Goal: Task Accomplishment & Management: Complete application form

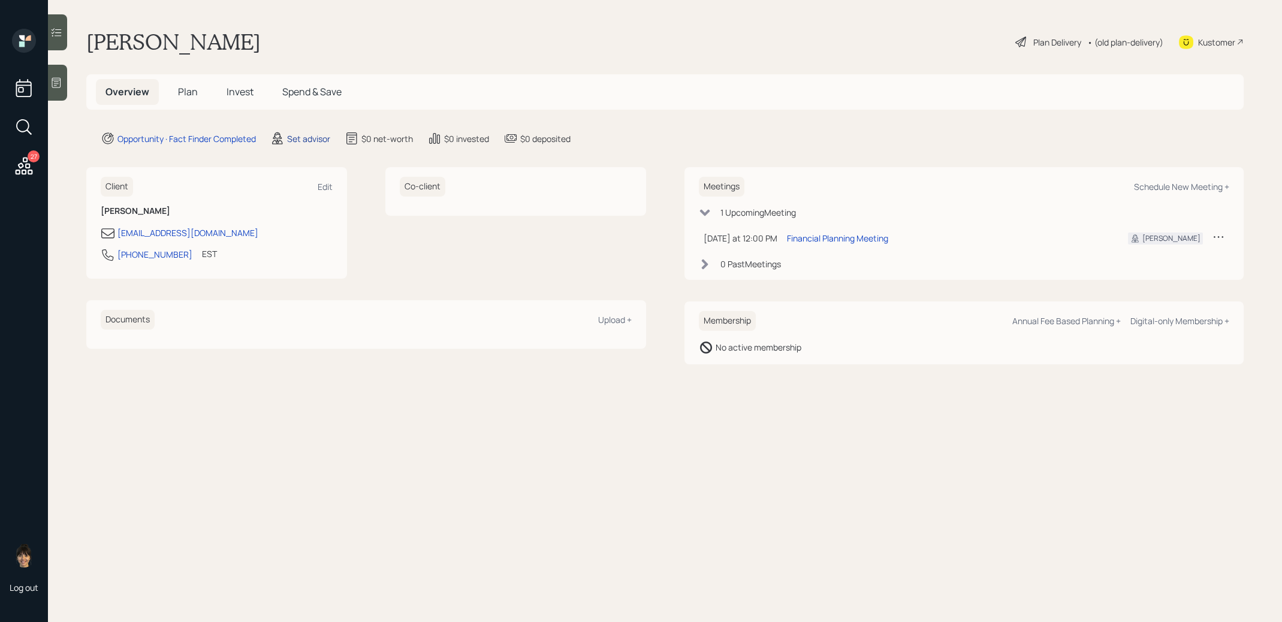
click at [305, 140] on div "Set advisor" at bounding box center [308, 138] width 43 height 13
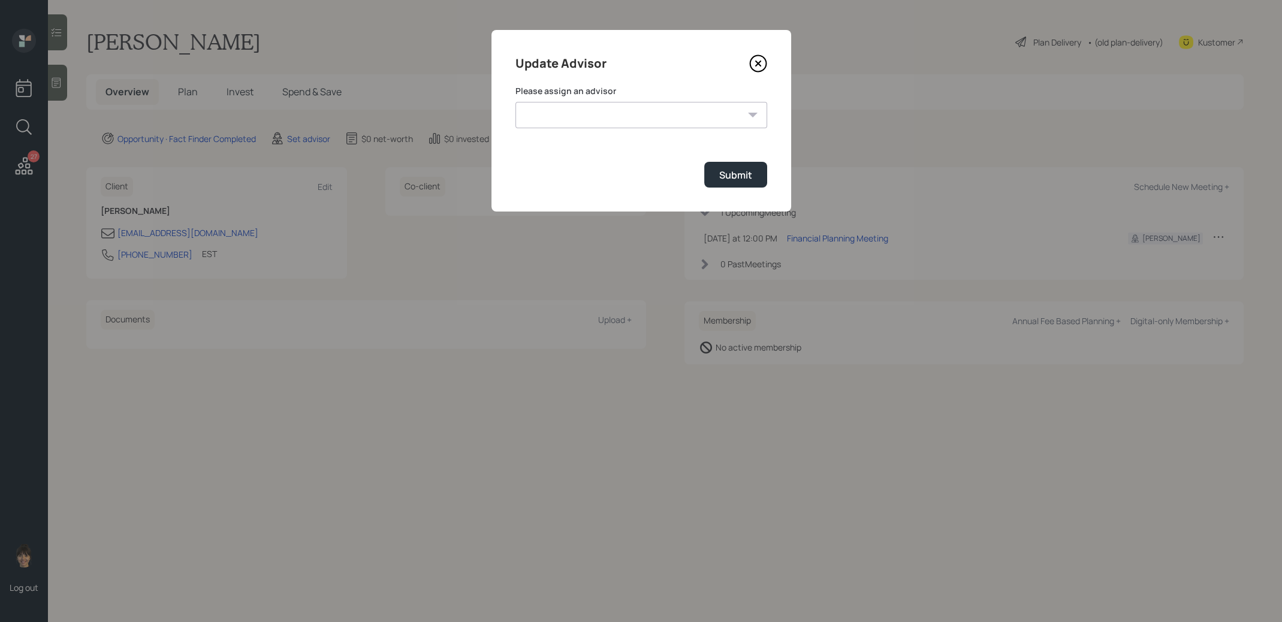
click at [561, 119] on select "Jonah Coleman Tyler End Michael Russo Treva Nostdahl Eric Schwartz James DiStas…" at bounding box center [641, 115] width 252 height 26
select select "8b79112e-3cfb-44f9-89e7-15267fe946c1"
click at [725, 175] on div "Submit" at bounding box center [735, 174] width 33 height 13
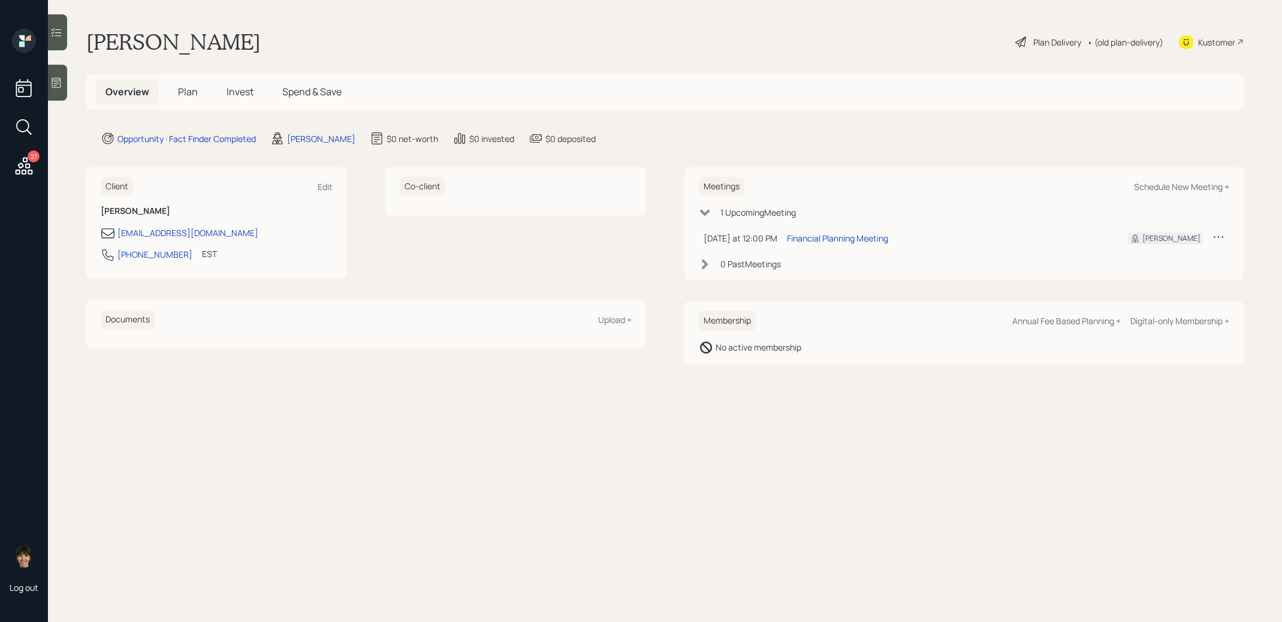
click at [57, 81] on icon at bounding box center [56, 83] width 12 height 12
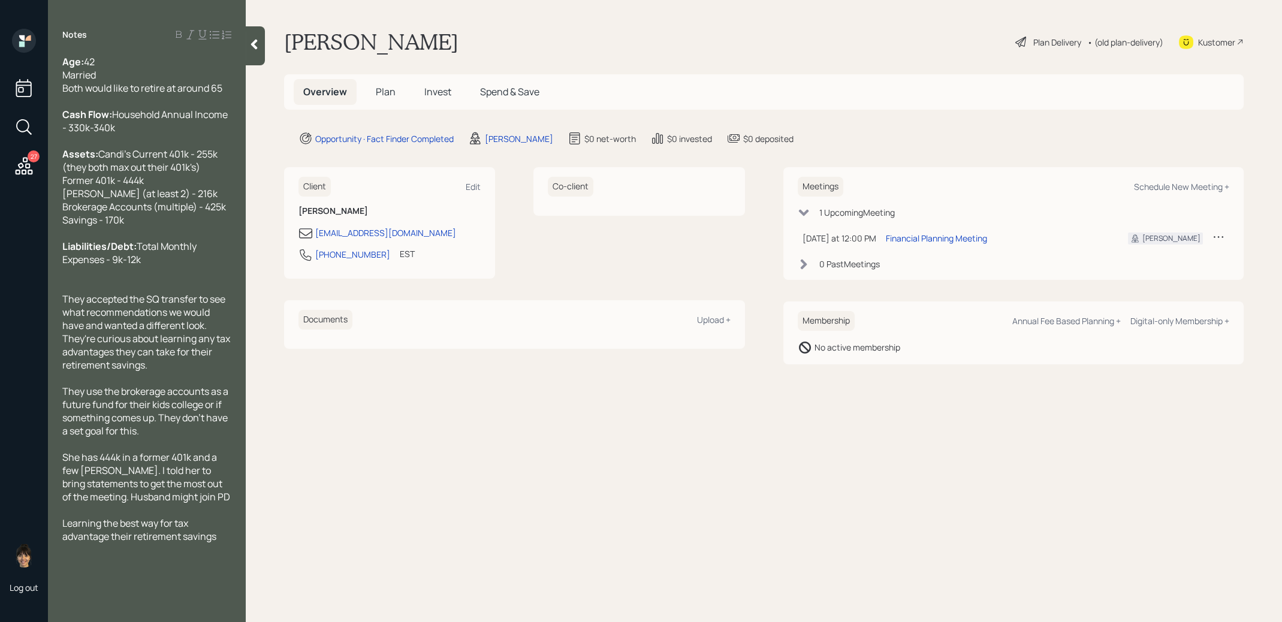
click at [387, 95] on span "Plan" at bounding box center [386, 91] width 20 height 13
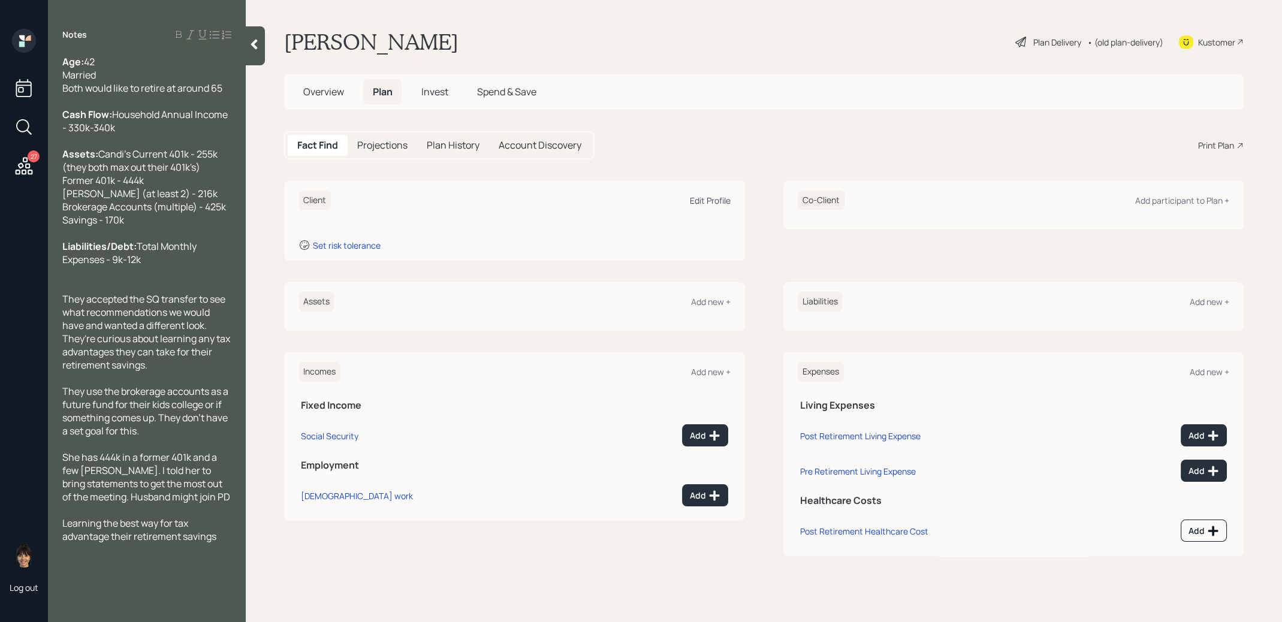
click at [710, 198] on div "Edit Profile" at bounding box center [710, 200] width 41 height 11
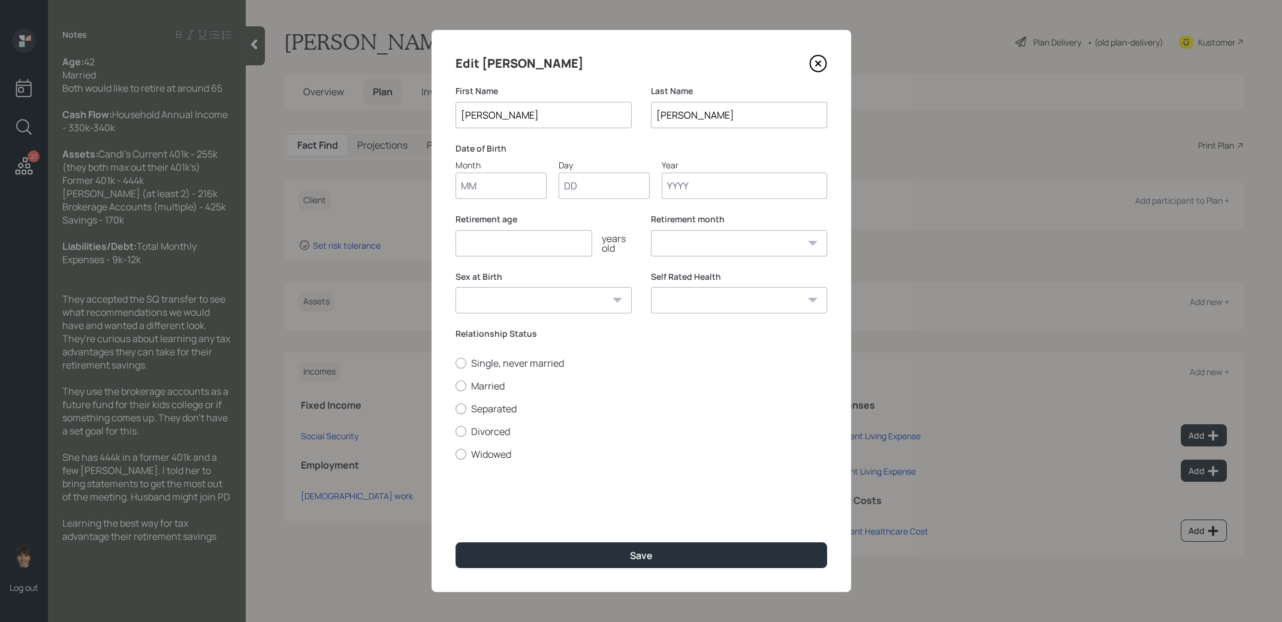
click at [512, 191] on input "Month" at bounding box center [500, 186] width 91 height 26
type input "01"
type input "1979"
select select "1"
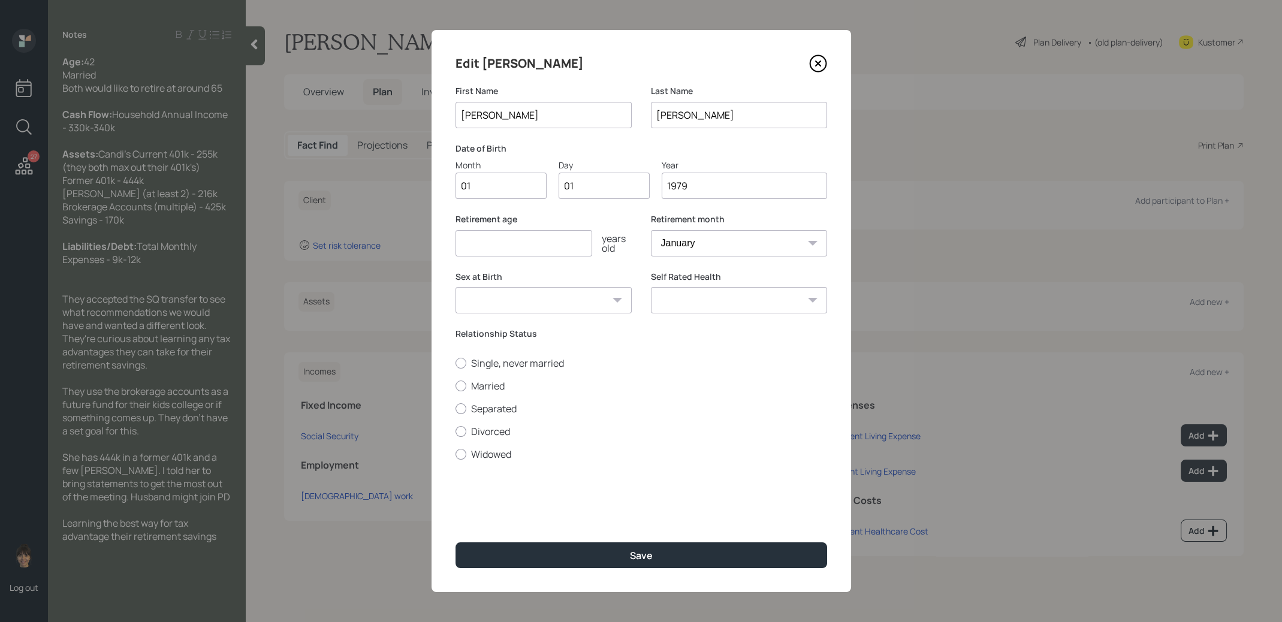
type input "1979"
click at [486, 248] on input "number" at bounding box center [523, 243] width 137 height 26
type input "65"
click at [458, 385] on div at bounding box center [460, 386] width 11 height 11
click at [455, 385] on input "Married" at bounding box center [455, 385] width 1 height 1
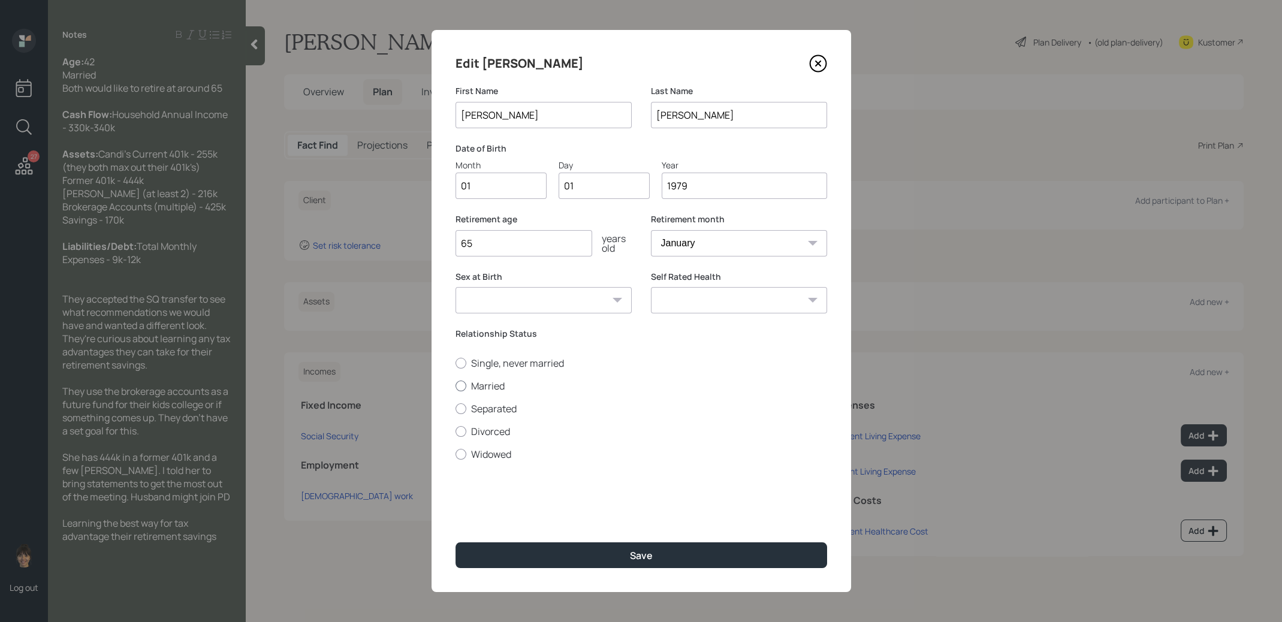
radio input "true"
click at [523, 556] on button "Save" at bounding box center [641, 555] width 372 height 26
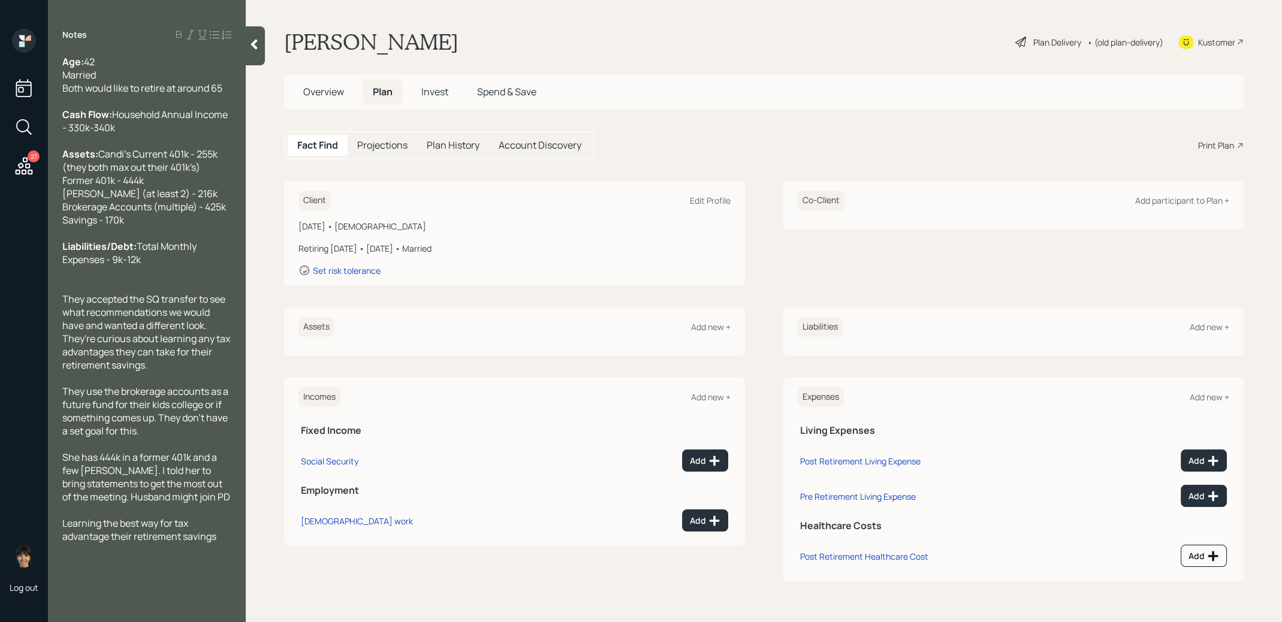
click at [711, 193] on div "Client Edit Profile" at bounding box center [514, 201] width 432 height 20
click at [709, 199] on div "Edit Profile" at bounding box center [710, 200] width 41 height 11
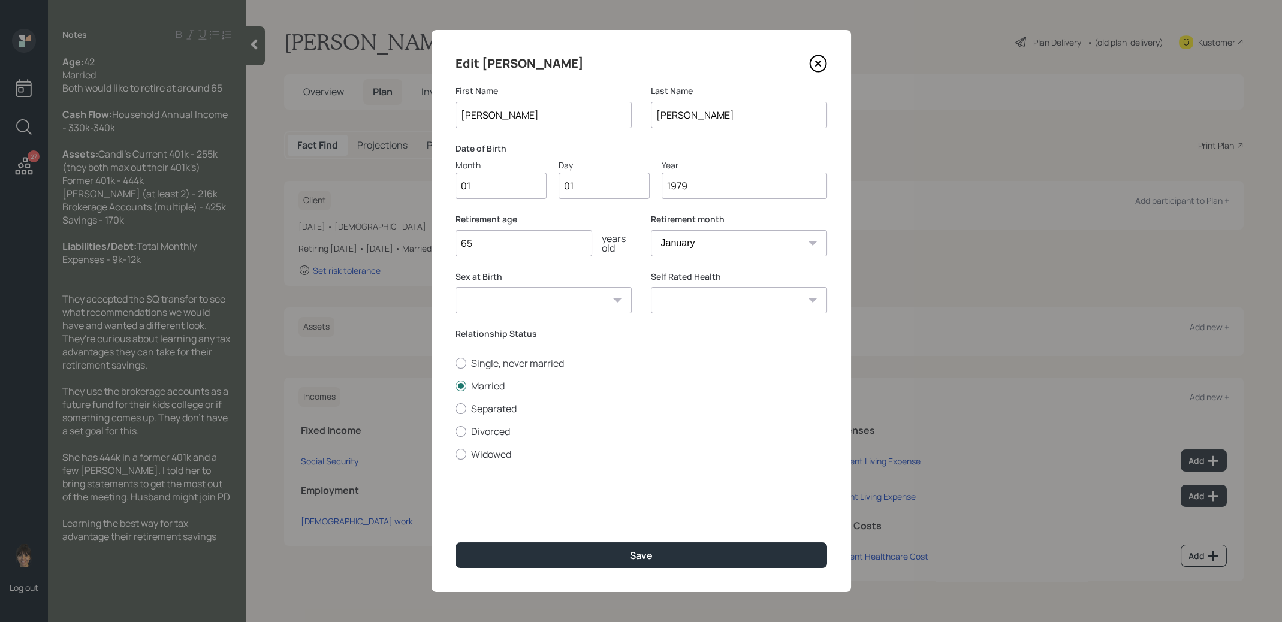
click at [702, 189] on input "1979" at bounding box center [744, 186] width 165 height 26
type input "1983"
click at [641, 553] on div "Save" at bounding box center [641, 555] width 23 height 13
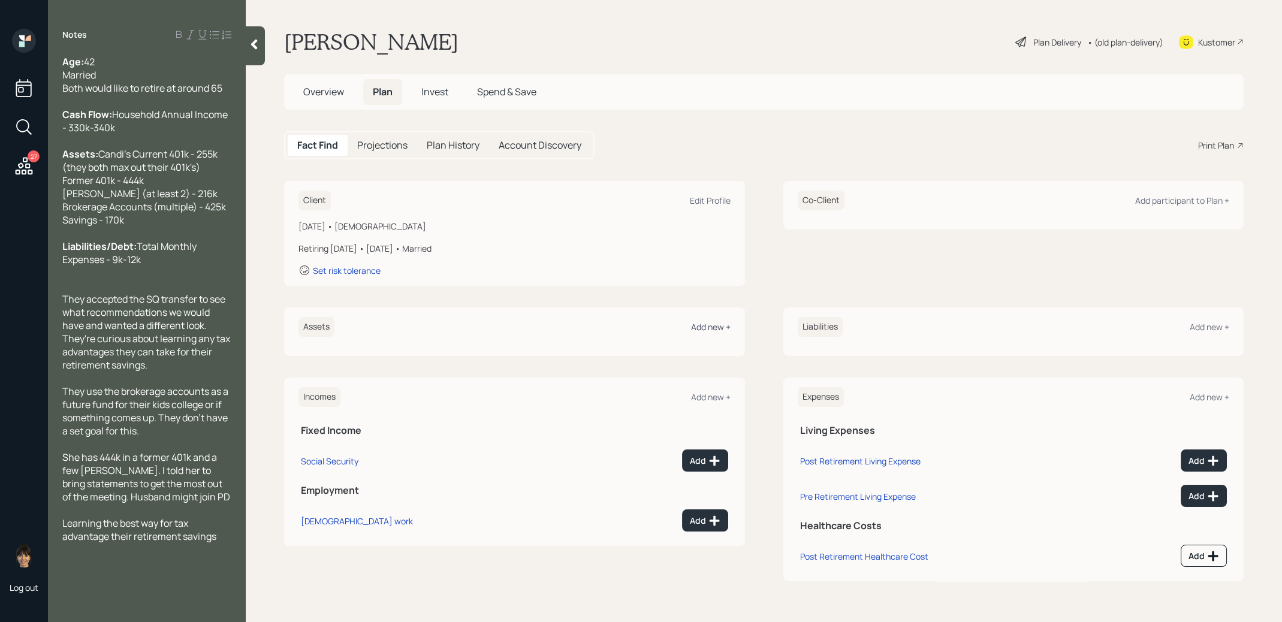
click at [705, 326] on div "Add new +" at bounding box center [711, 326] width 40 height 11
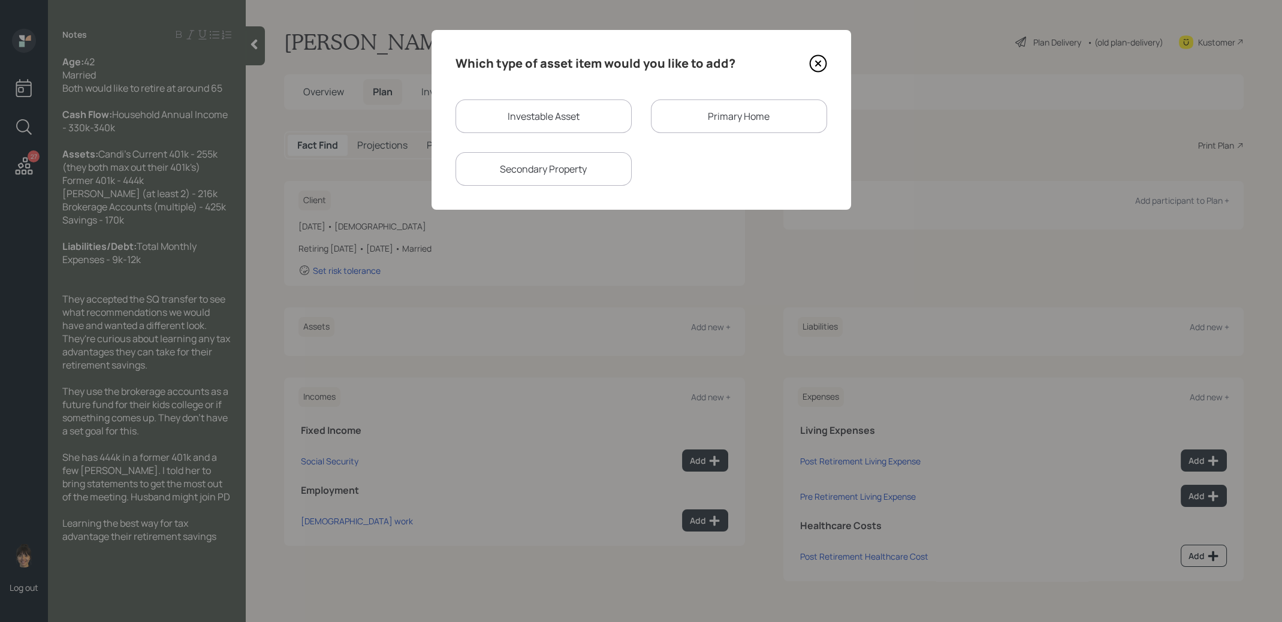
click at [523, 118] on div "Investable Asset" at bounding box center [543, 116] width 176 height 34
select select "taxable"
select select "balanced"
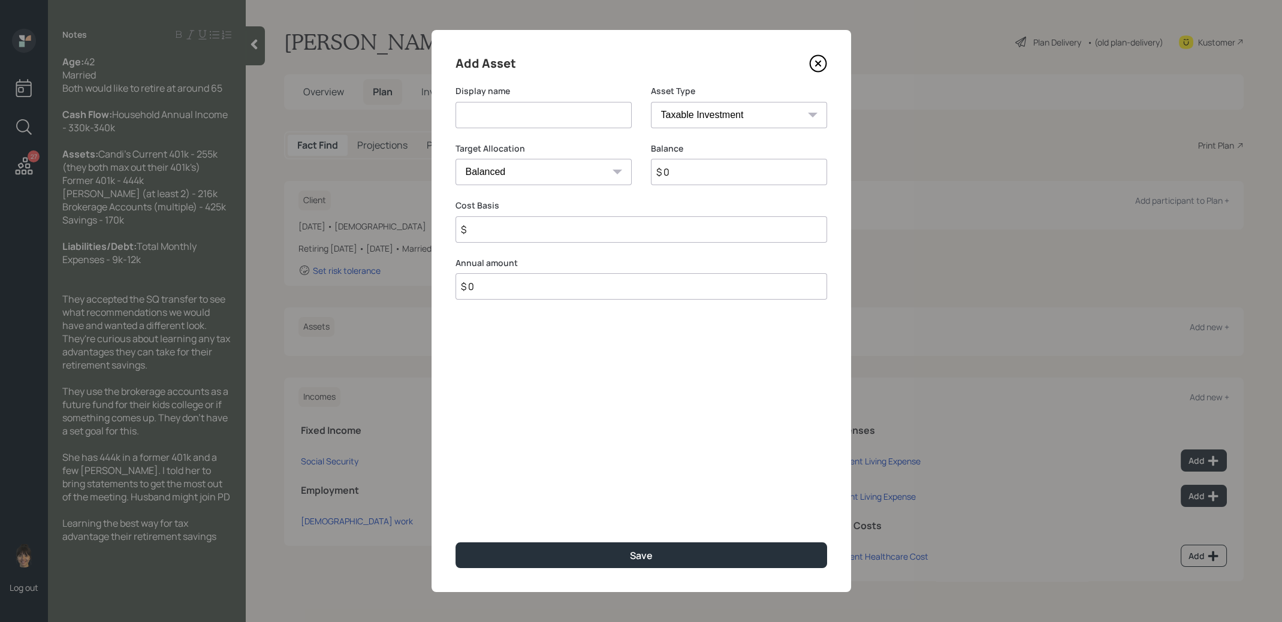
click at [523, 118] on input at bounding box center [543, 115] width 176 height 26
type input "Current 401k"
click at [699, 116] on select "SEP IRA IRA Roth IRA 401(k) Roth 401(k) 403(b) Roth 403(b) 457(b) Roth 457(b) H…" at bounding box center [739, 115] width 176 height 26
select select "company_sponsored"
click at [689, 176] on input "$ 0" at bounding box center [739, 172] width 176 height 26
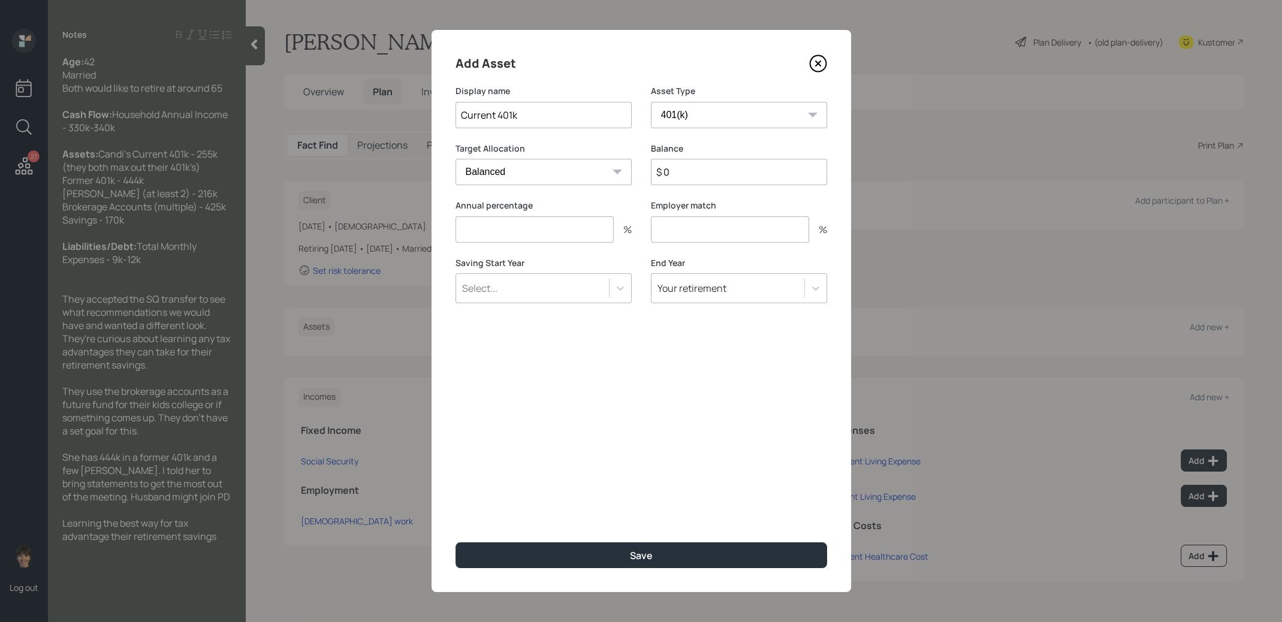
click at [689, 176] on input "$ 0" at bounding box center [739, 172] width 176 height 26
type input "$ 255,000"
click at [586, 230] on input "number" at bounding box center [534, 229] width 158 height 26
type input "100"
click at [580, 280] on div "Select..." at bounding box center [532, 288] width 153 height 20
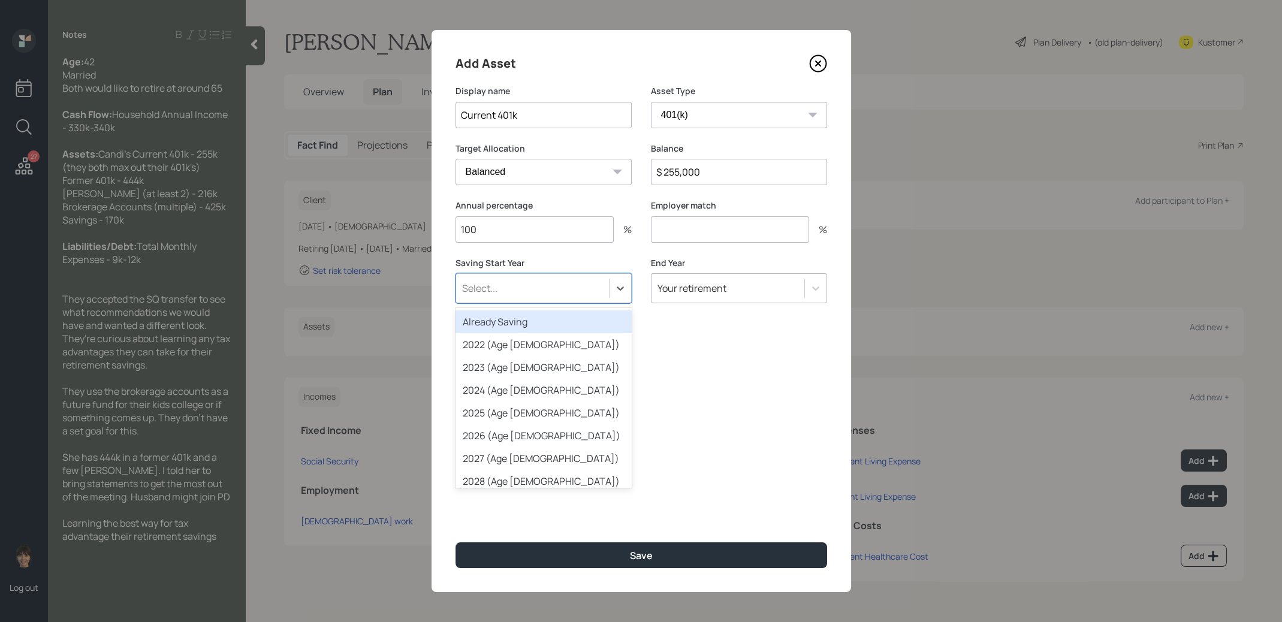
click at [565, 320] on div "Already Saving" at bounding box center [543, 321] width 176 height 23
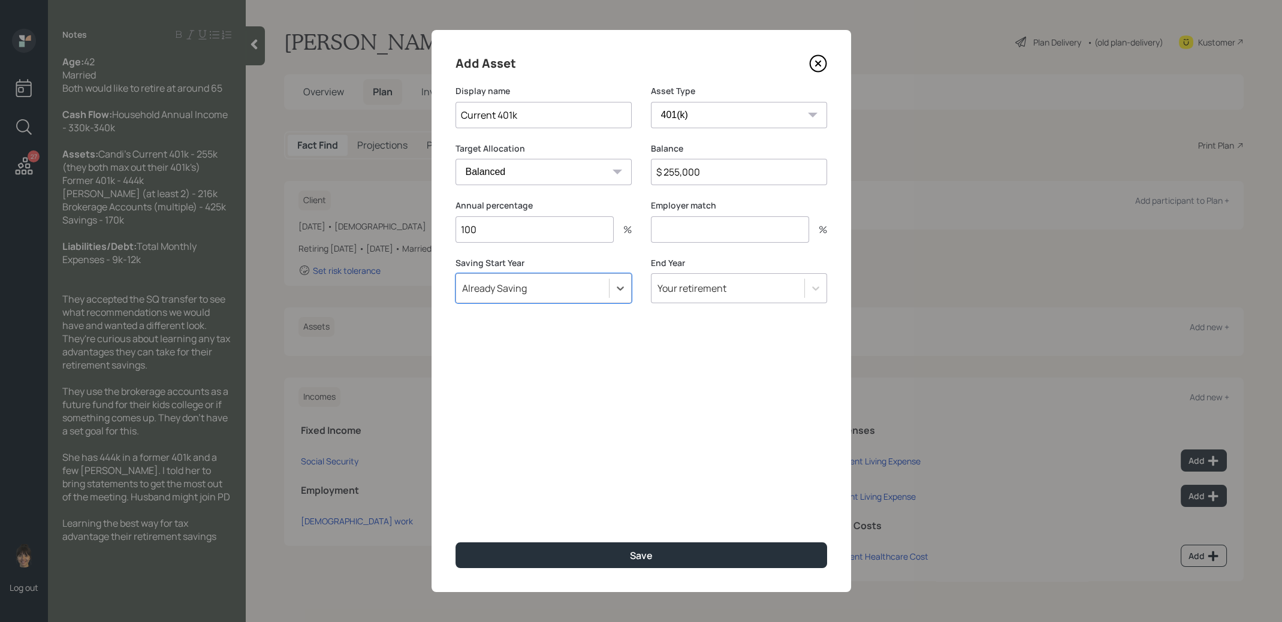
click at [692, 227] on input "number" at bounding box center [730, 229] width 158 height 26
type input "0"
click at [586, 557] on button "Save" at bounding box center [641, 555] width 372 height 26
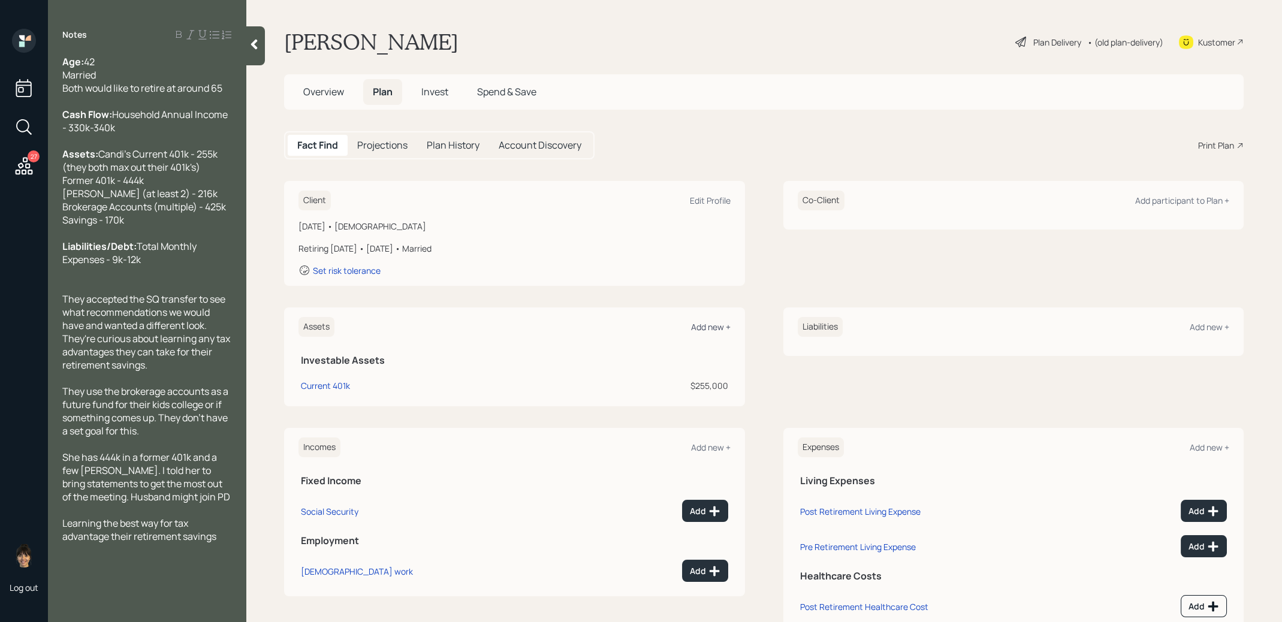
click at [701, 327] on div "Add new +" at bounding box center [711, 326] width 40 height 11
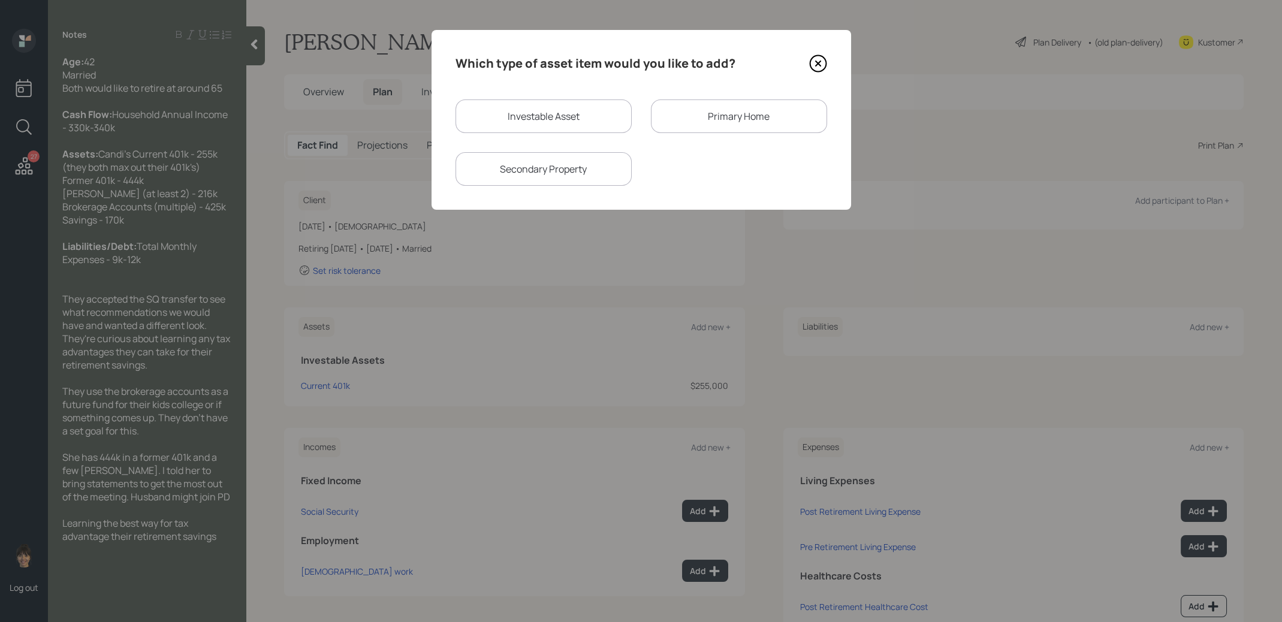
click at [530, 119] on div "Investable Asset" at bounding box center [543, 116] width 176 height 34
select select "taxable"
select select "balanced"
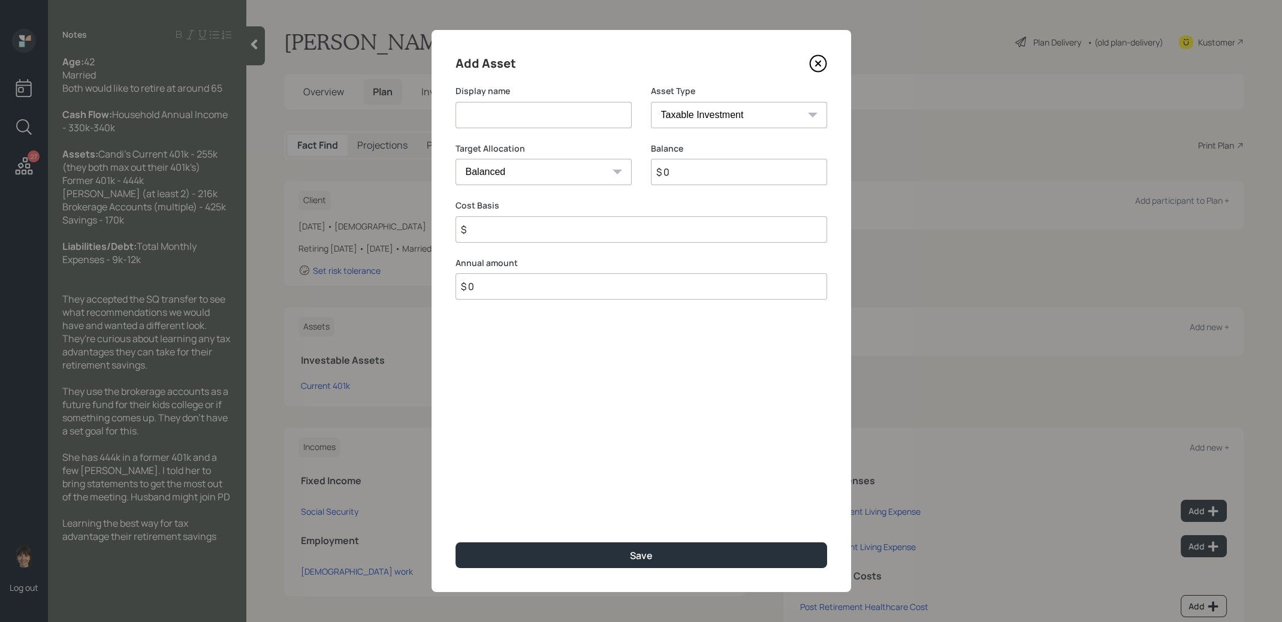
click at [530, 119] on input at bounding box center [543, 115] width 176 height 26
type input "Former 401k"
click at [689, 124] on select "SEP IRA IRA Roth IRA 401(k) Roth 401(k) 403(b) Roth 403(b) 457(b) Roth 457(b) H…" at bounding box center [739, 115] width 176 height 26
select select "company_sponsored"
click at [687, 171] on input "$ 0" at bounding box center [739, 172] width 176 height 26
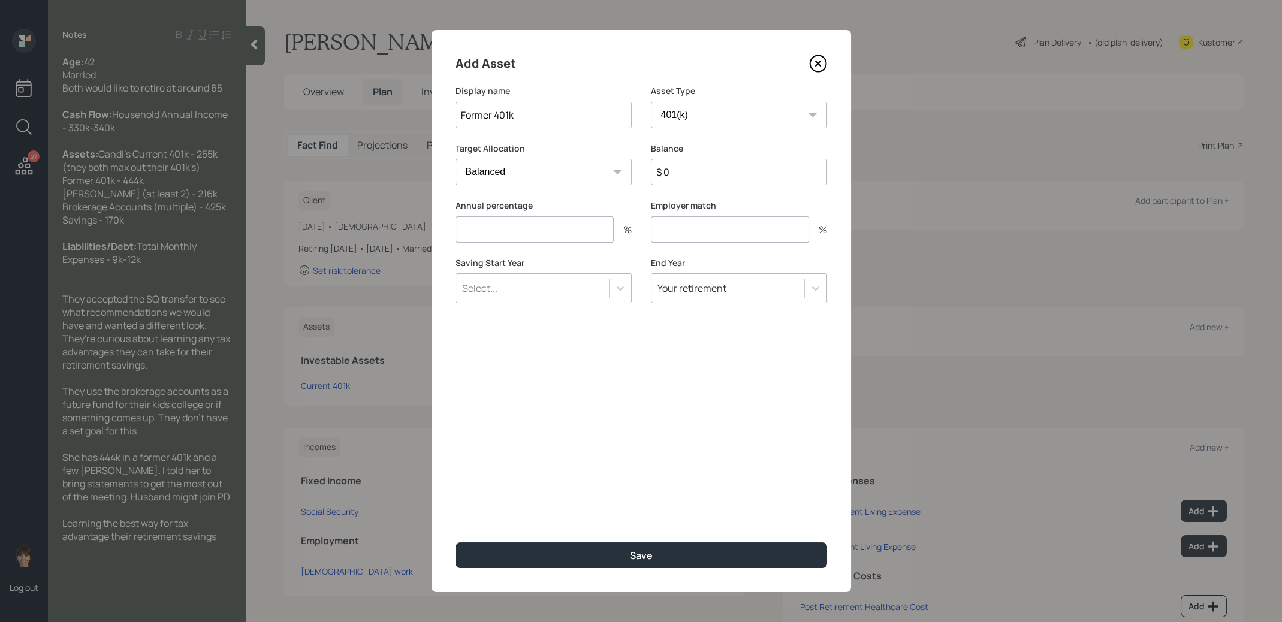
click at [687, 171] on input "$ 0" at bounding box center [739, 172] width 176 height 26
type input "$ 444,000"
click at [554, 228] on input "number" at bounding box center [534, 229] width 158 height 26
type input "0"
click at [693, 233] on input "number" at bounding box center [730, 229] width 158 height 26
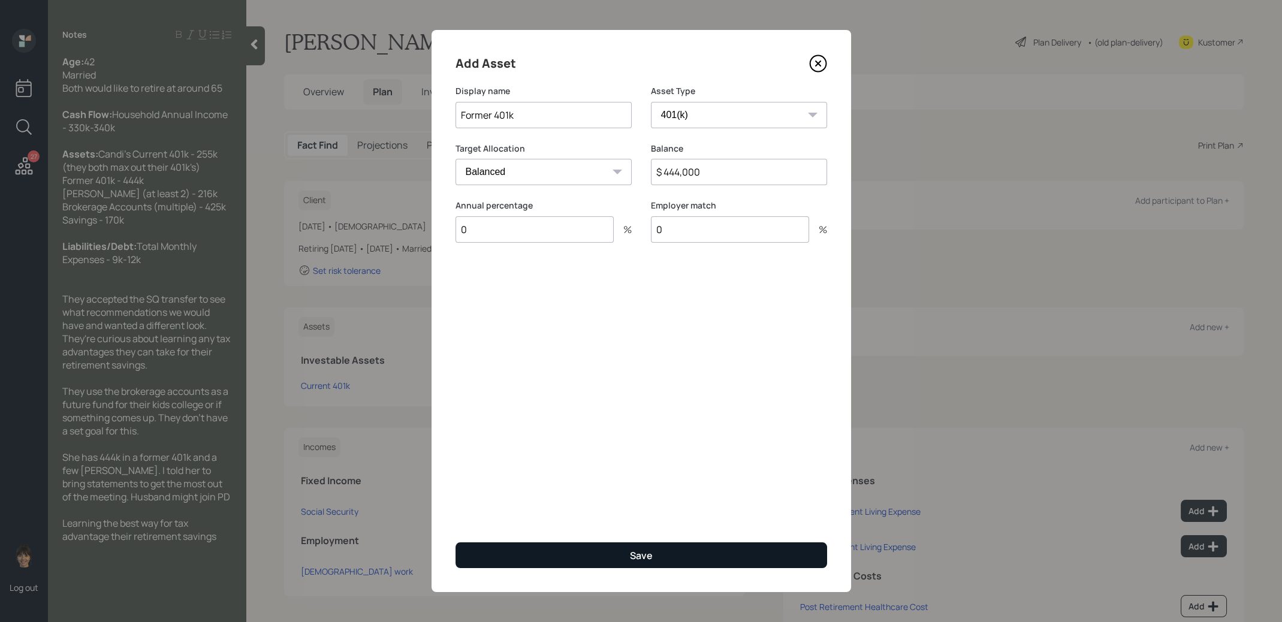
type input "0"
click at [548, 554] on button "Save" at bounding box center [641, 555] width 372 height 26
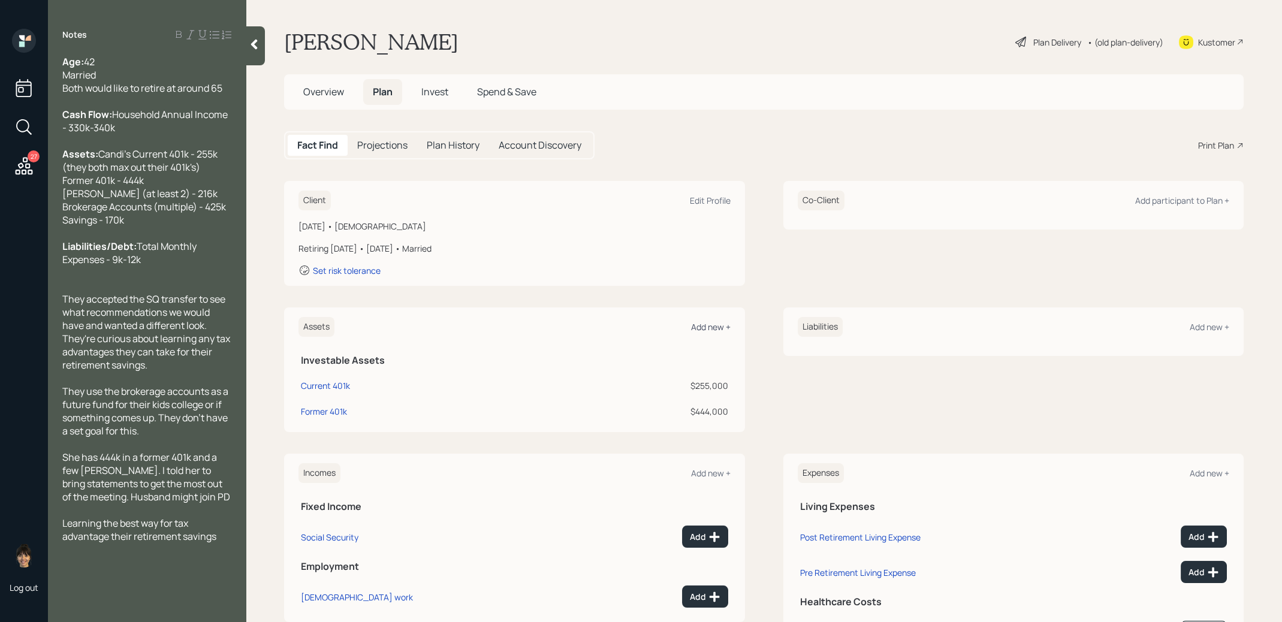
click at [708, 324] on div "Add new +" at bounding box center [711, 326] width 40 height 11
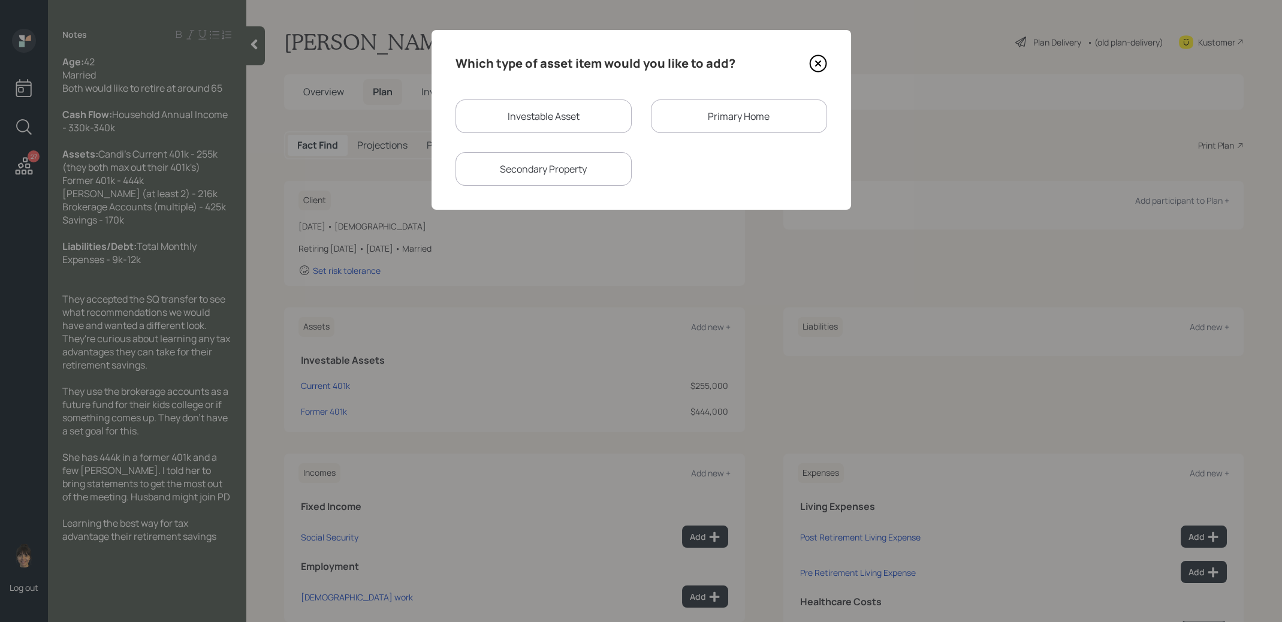
click at [540, 107] on div "Investable Asset" at bounding box center [543, 116] width 176 height 34
select select "taxable"
select select "balanced"
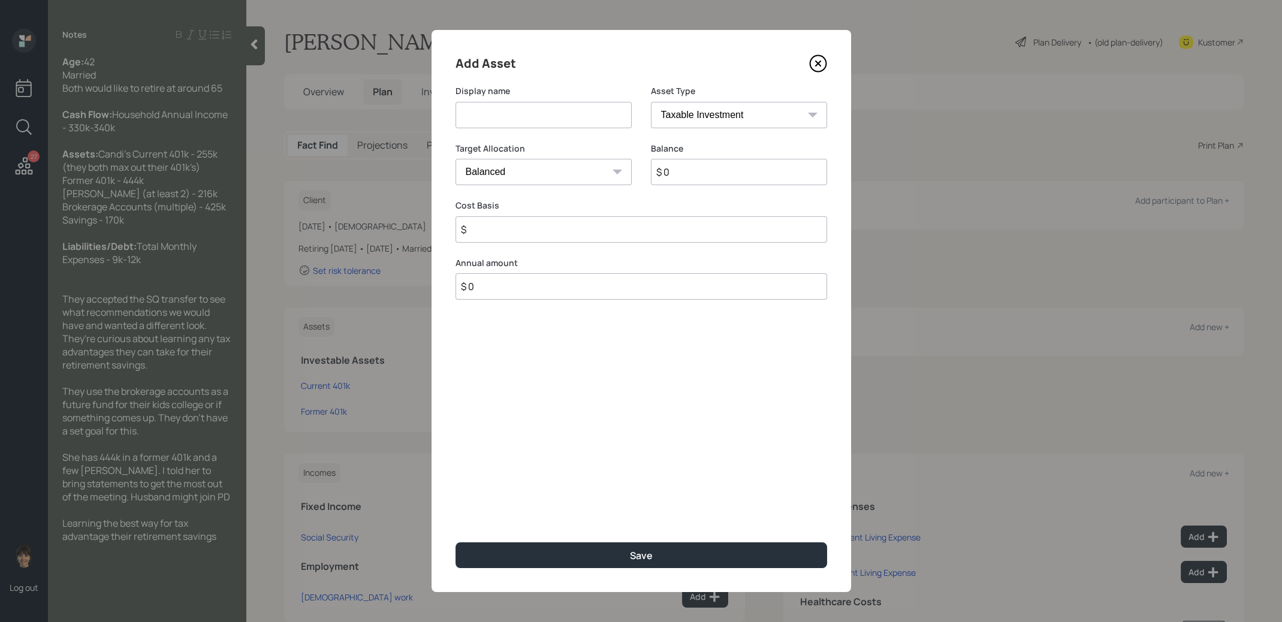
click at [536, 111] on input at bounding box center [543, 115] width 176 height 26
type input "Roth IRA"
click at [694, 170] on input "$ 0" at bounding box center [739, 172] width 176 height 26
type input "$ 216,000"
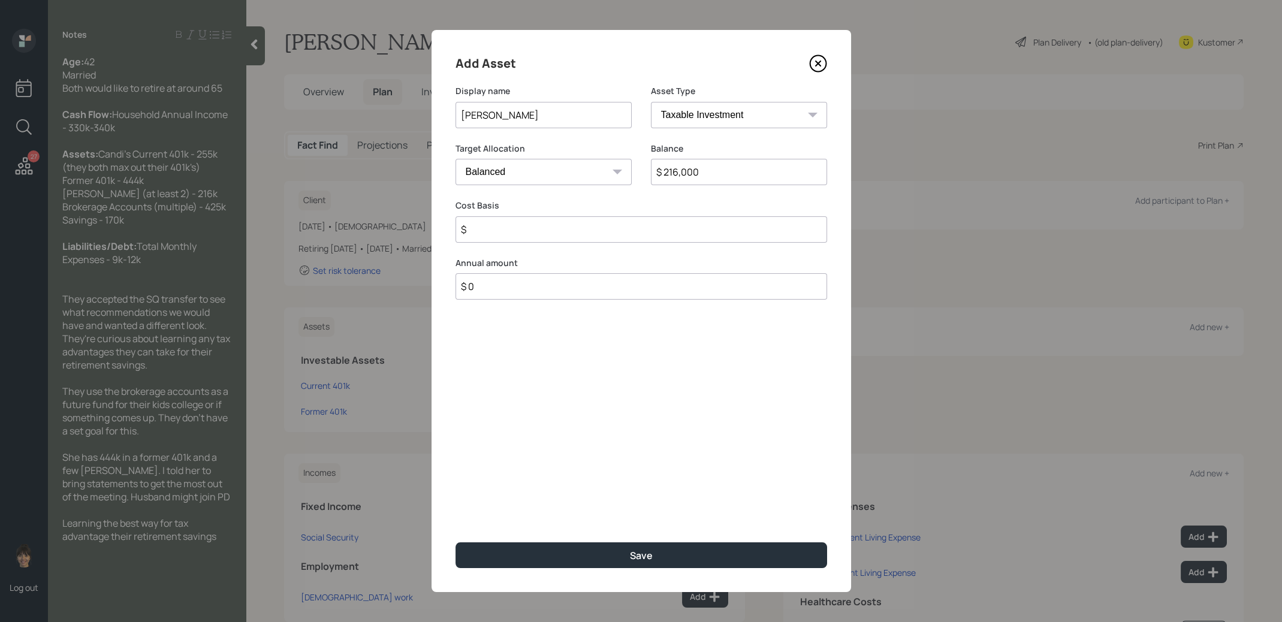
click at [577, 236] on input "$" at bounding box center [641, 229] width 372 height 26
type input "$ 0"
click at [735, 114] on select "SEP IRA IRA Roth IRA 401(k) Roth 401(k) 403(b) Roth 403(b) 457(b) Roth 457(b) H…" at bounding box center [739, 115] width 176 height 26
select select "roth_ira"
click at [573, 231] on input "$" at bounding box center [641, 229] width 372 height 26
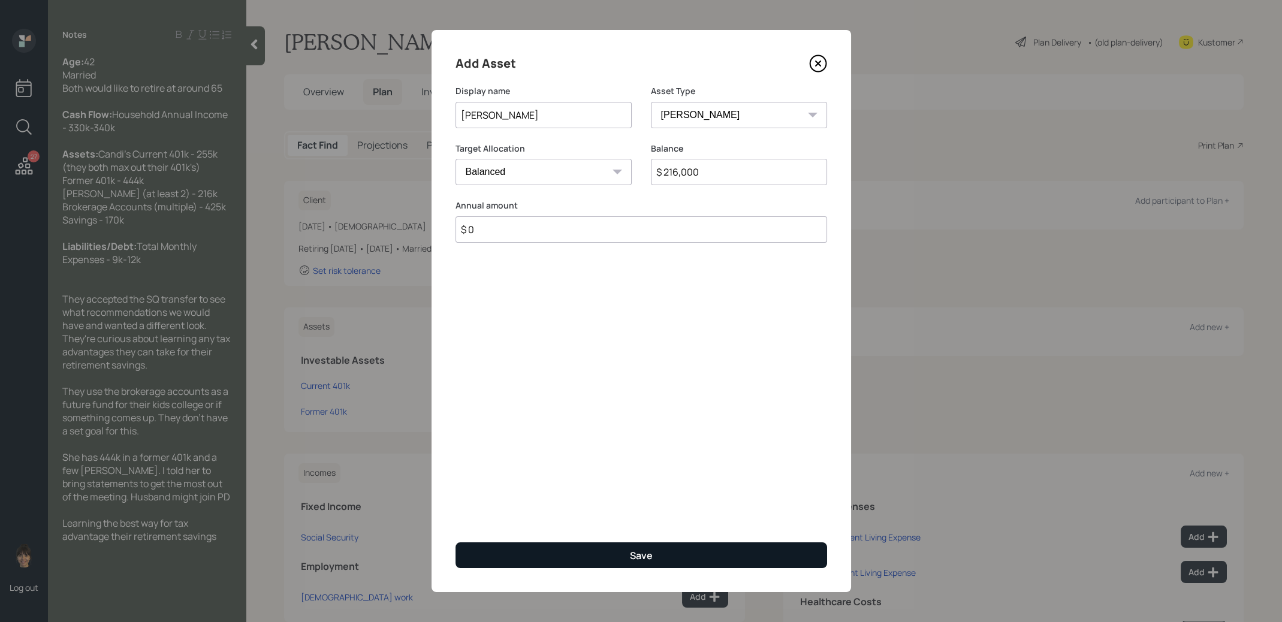
type input "$ 0"
click at [563, 550] on button "Save" at bounding box center [641, 555] width 372 height 26
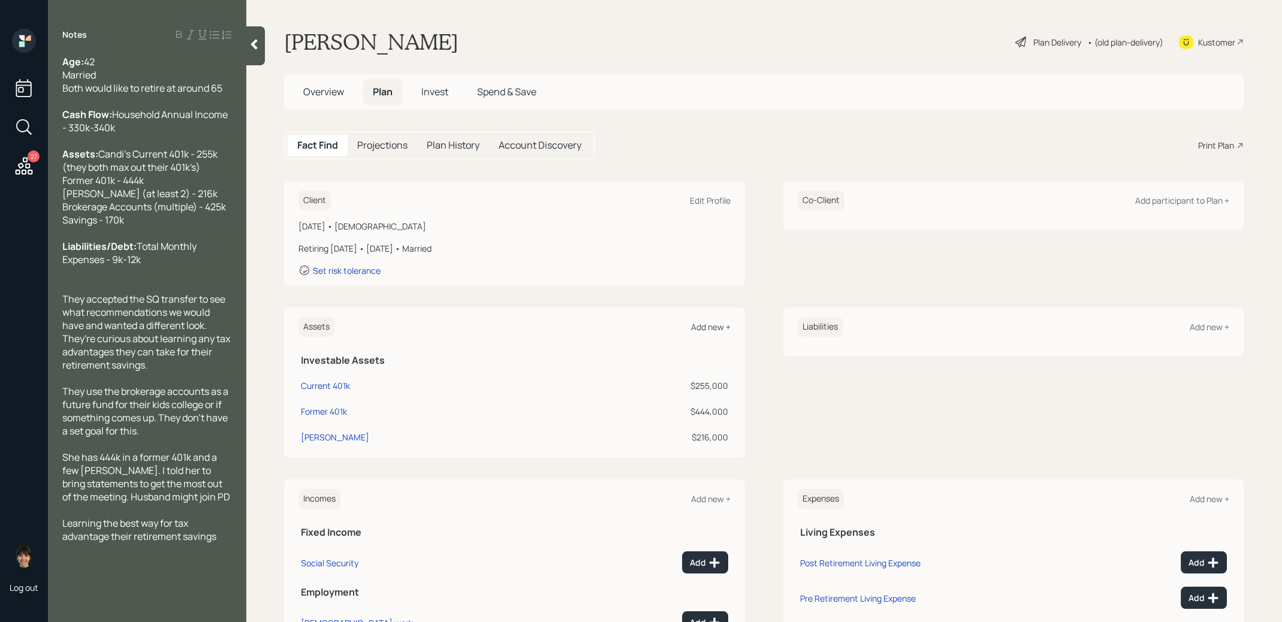
click at [712, 326] on div "Add new +" at bounding box center [711, 326] width 40 height 11
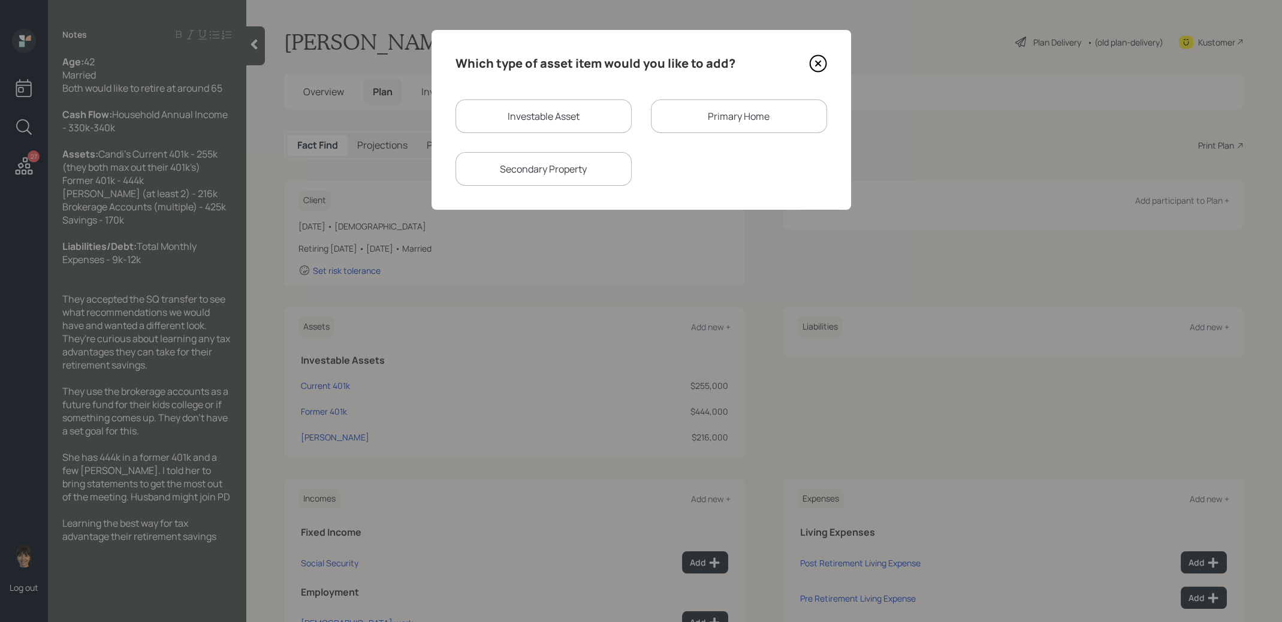
click at [568, 117] on div "Investable Asset" at bounding box center [543, 116] width 176 height 34
select select "taxable"
select select "balanced"
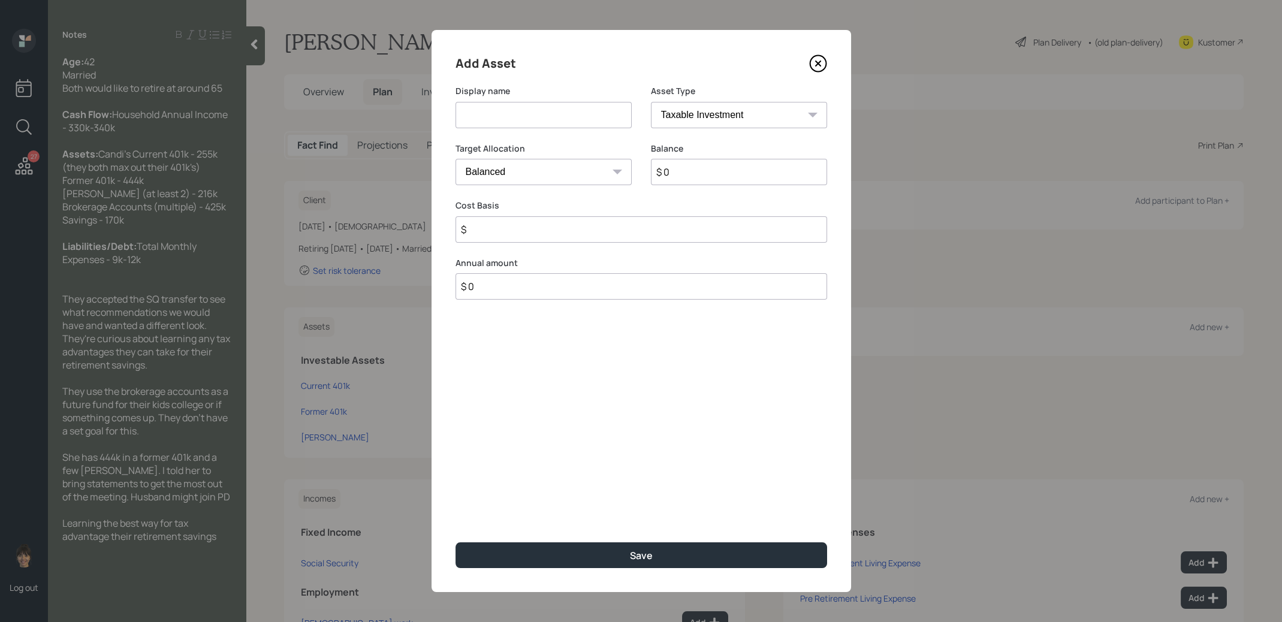
click at [555, 119] on input at bounding box center [543, 115] width 176 height 26
type input "Brokerage"
click at [687, 177] on input "$ 0" at bounding box center [739, 172] width 176 height 26
type input "$ 425,000"
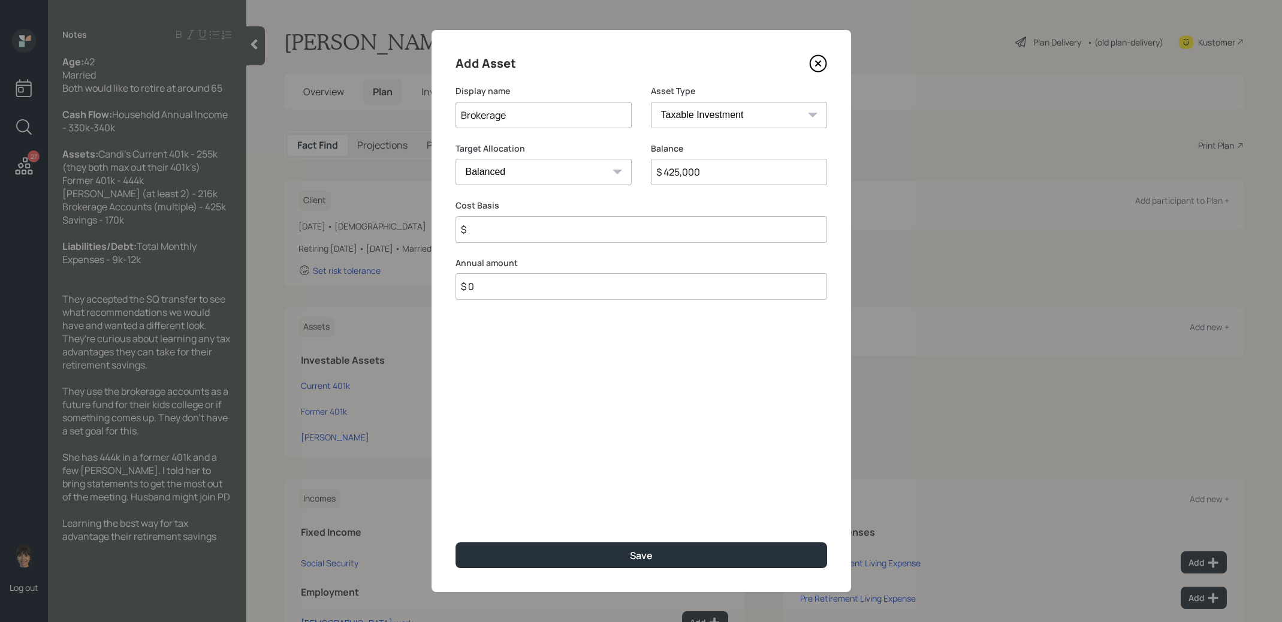
click at [539, 230] on input "$" at bounding box center [641, 229] width 372 height 26
type input "$ 200,000"
click at [557, 553] on button "Save" at bounding box center [641, 555] width 372 height 26
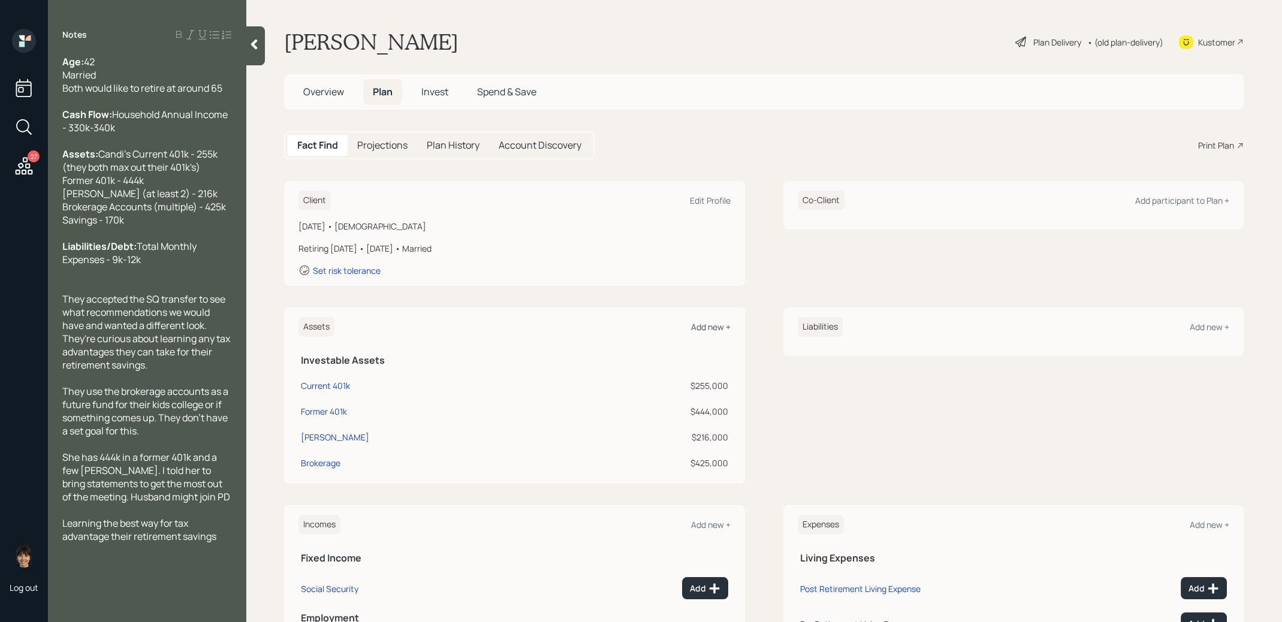
click at [708, 324] on div "Add new +" at bounding box center [711, 326] width 40 height 11
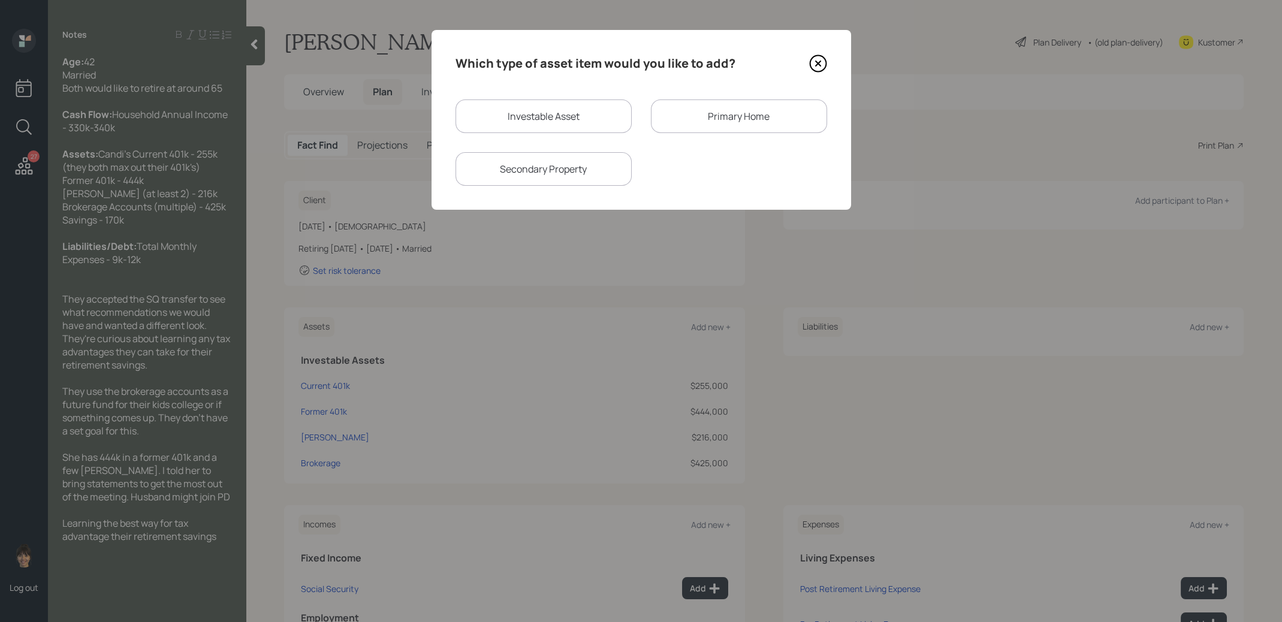
click at [577, 111] on div "Investable Asset" at bounding box center [543, 116] width 176 height 34
select select "taxable"
select select "balanced"
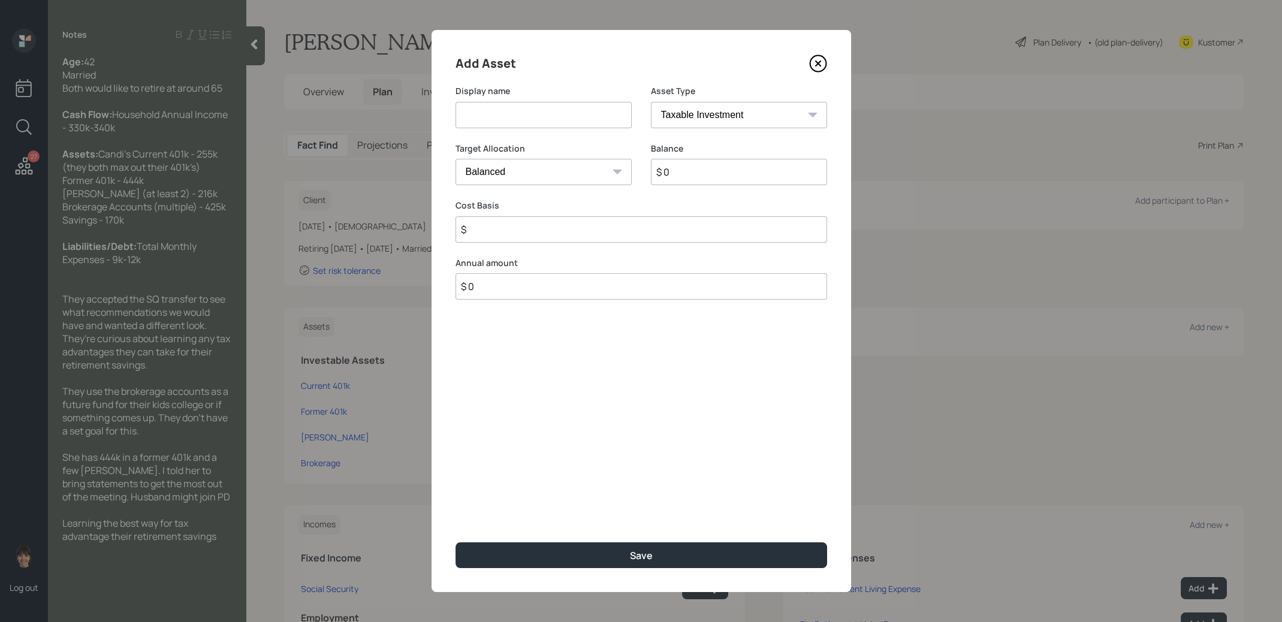
click at [566, 117] on input at bounding box center [543, 115] width 176 height 26
type input "Cash"
click at [726, 175] on input "$ 0" at bounding box center [739, 172] width 176 height 26
type input "$ 175,000"
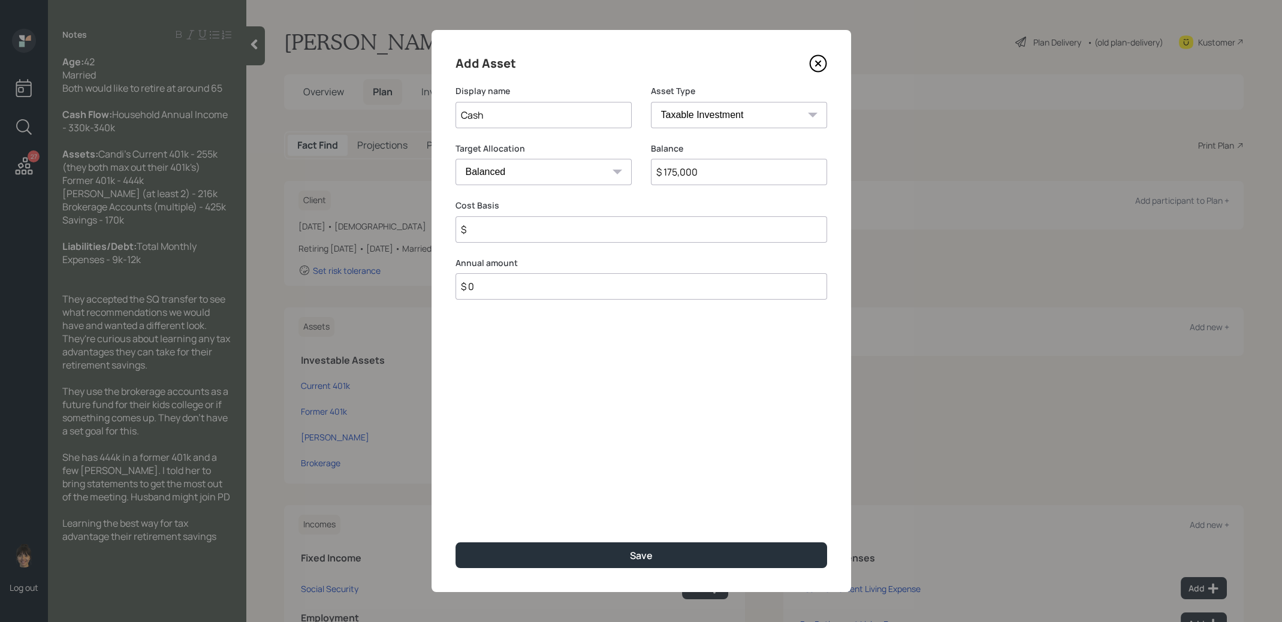
click at [691, 233] on input "$" at bounding box center [641, 229] width 372 height 26
type input "$ 175,000"
click at [584, 166] on select "Cash Conservative Balanced Aggressive" at bounding box center [543, 172] width 176 height 26
select select "uninvested"
click at [594, 553] on button "Save" at bounding box center [641, 555] width 372 height 26
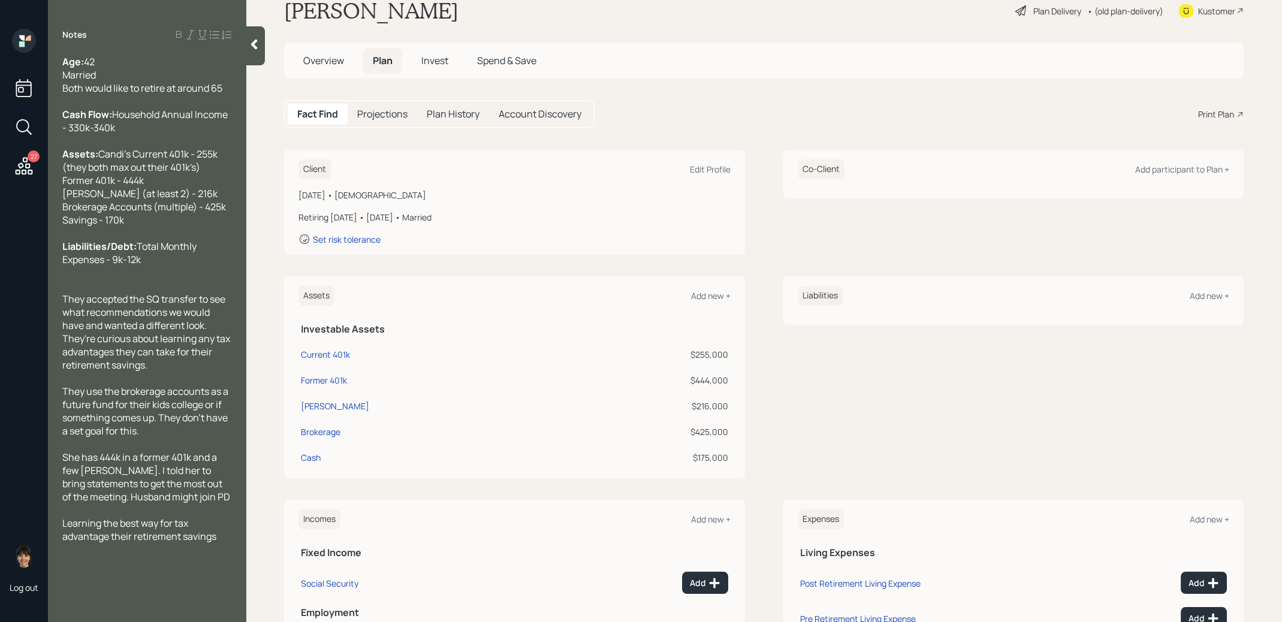
scroll to position [33, 0]
click at [1161, 167] on div "Add participant to Plan +" at bounding box center [1182, 167] width 94 height 11
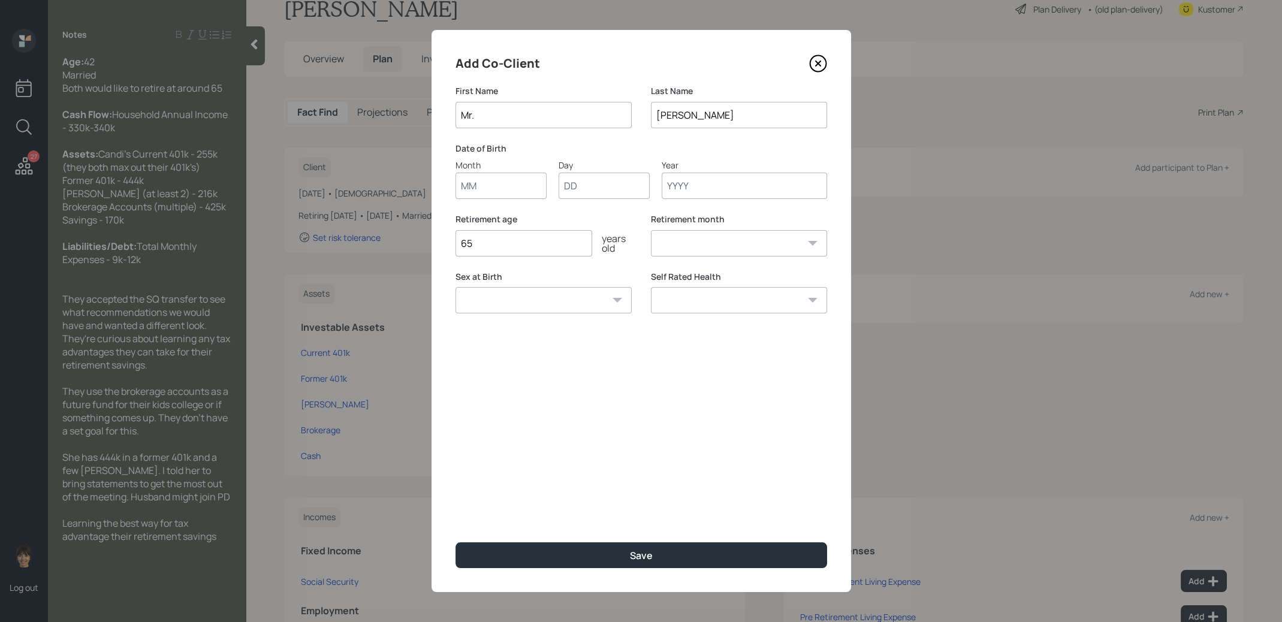
type input "Mr."
click at [604, 68] on div "Add Co-Client" at bounding box center [641, 63] width 372 height 19
click at [497, 188] on input "Month" at bounding box center [500, 186] width 91 height 26
type input "01"
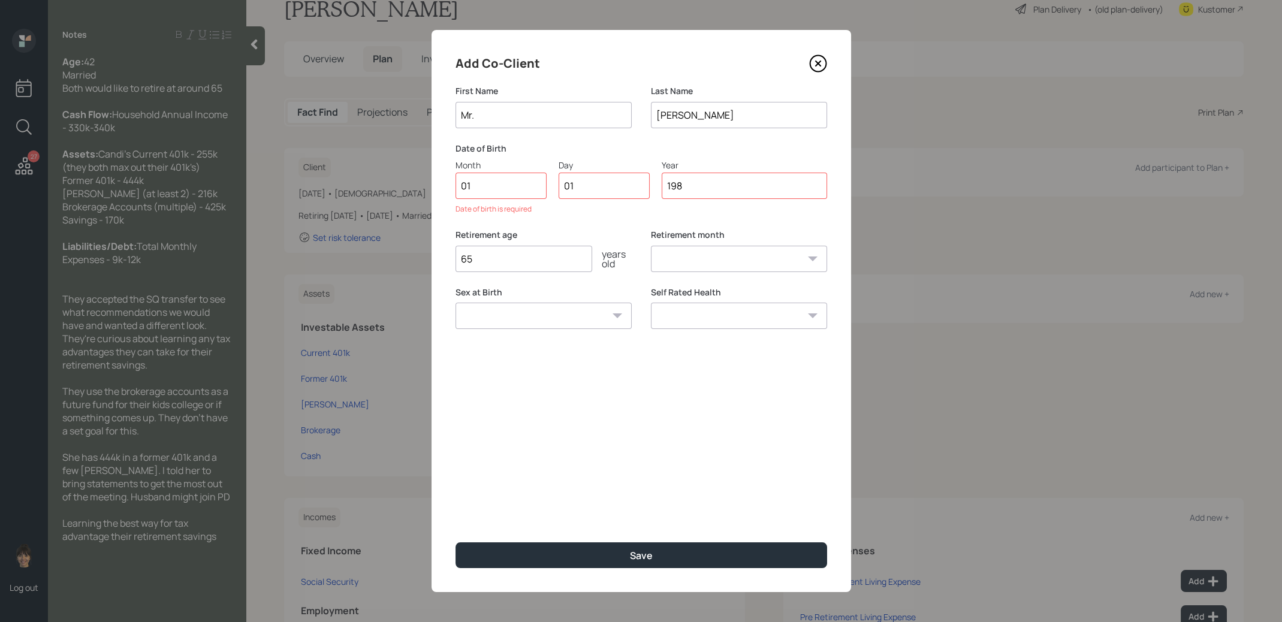
type input "1983"
select select "1"
type input "1983"
click at [493, 237] on input "65" at bounding box center [523, 243] width 137 height 26
click at [518, 301] on select "Male Female Other / Prefer not to say" at bounding box center [543, 300] width 176 height 26
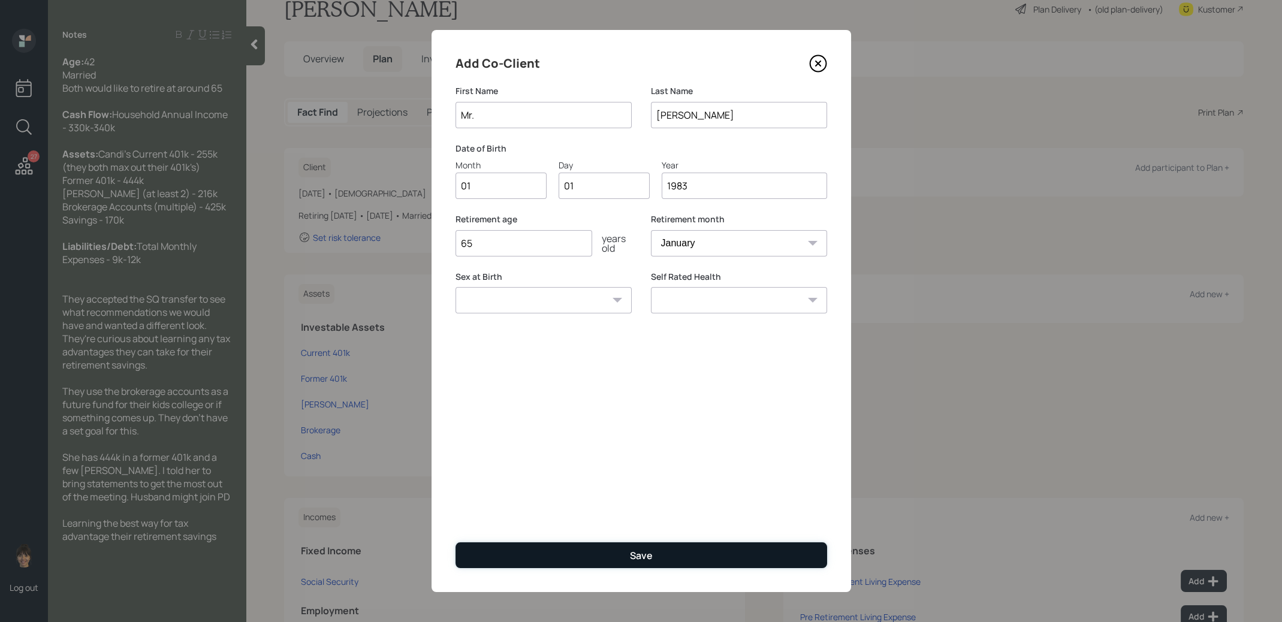
click at [545, 563] on button "Save" at bounding box center [641, 555] width 372 height 26
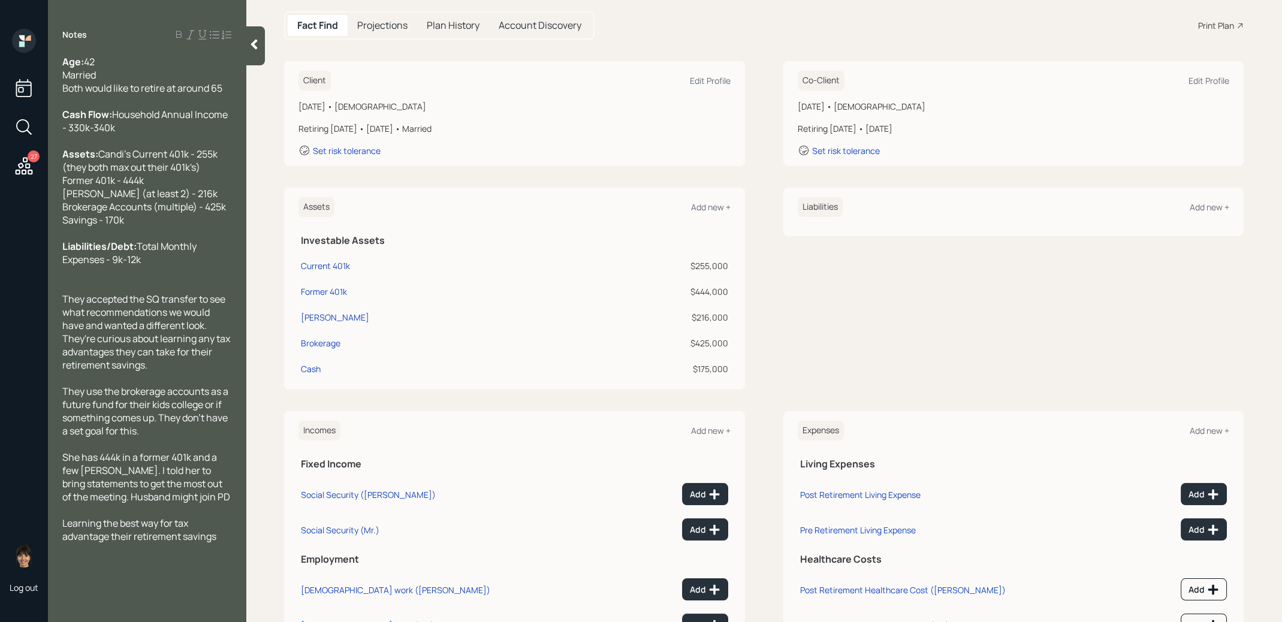
scroll to position [174, 0]
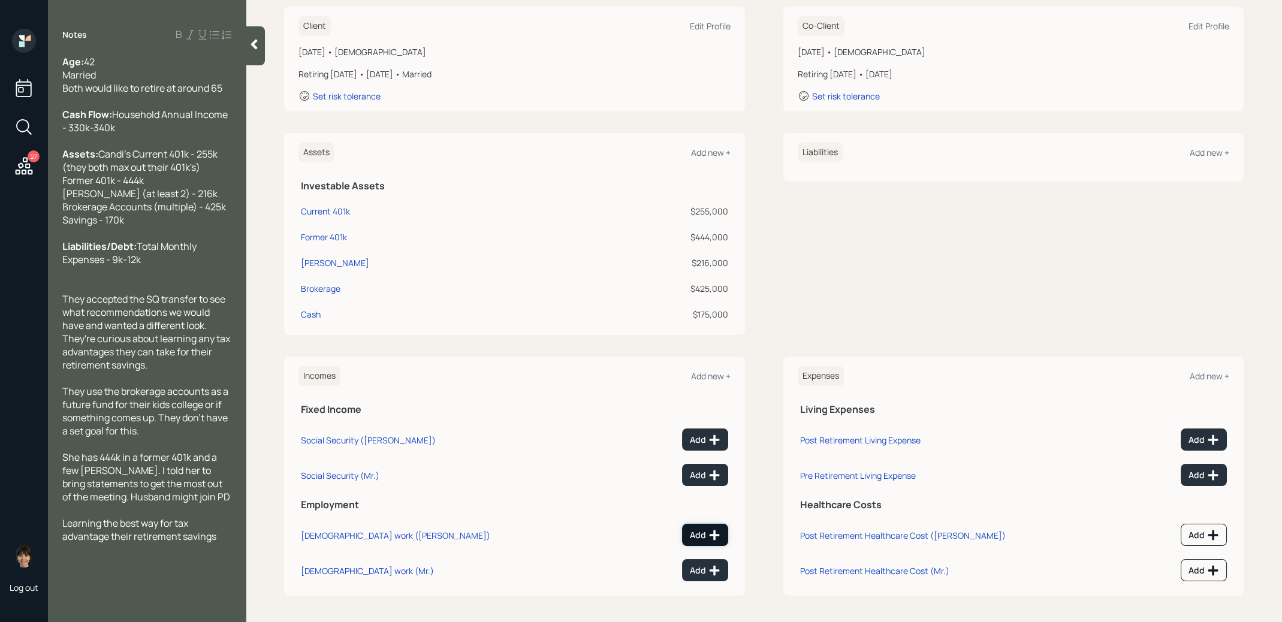
click at [701, 535] on div "Add" at bounding box center [705, 535] width 31 height 12
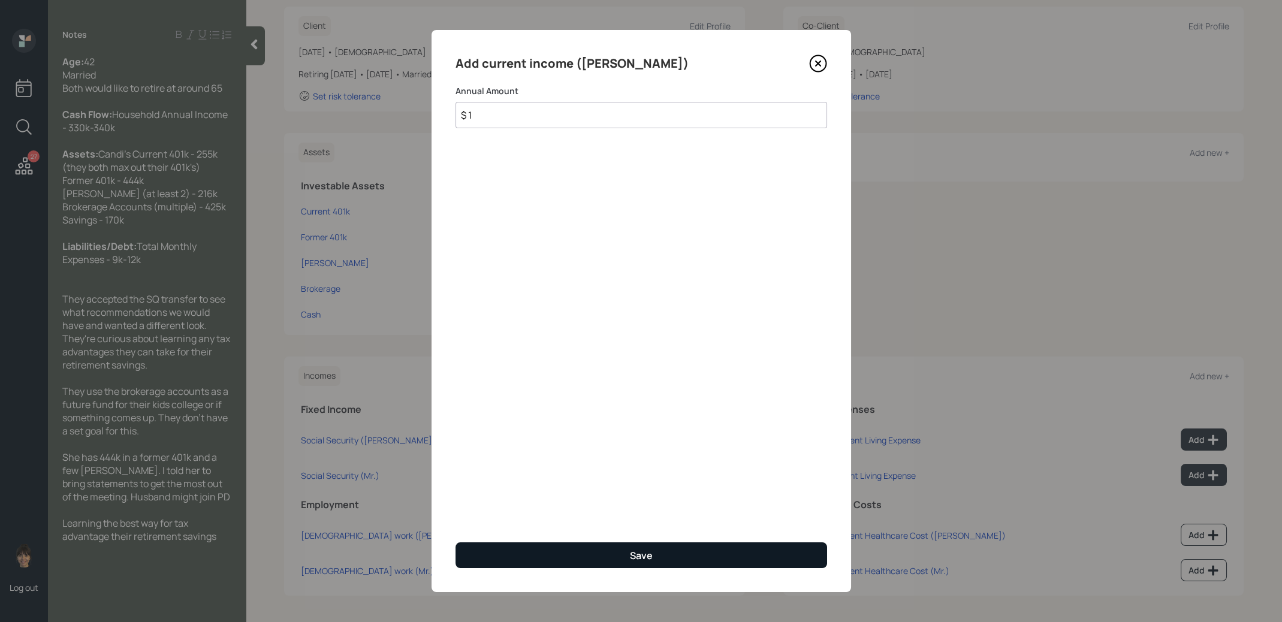
type input "$ 1"
click at [664, 549] on button "Save" at bounding box center [641, 555] width 372 height 26
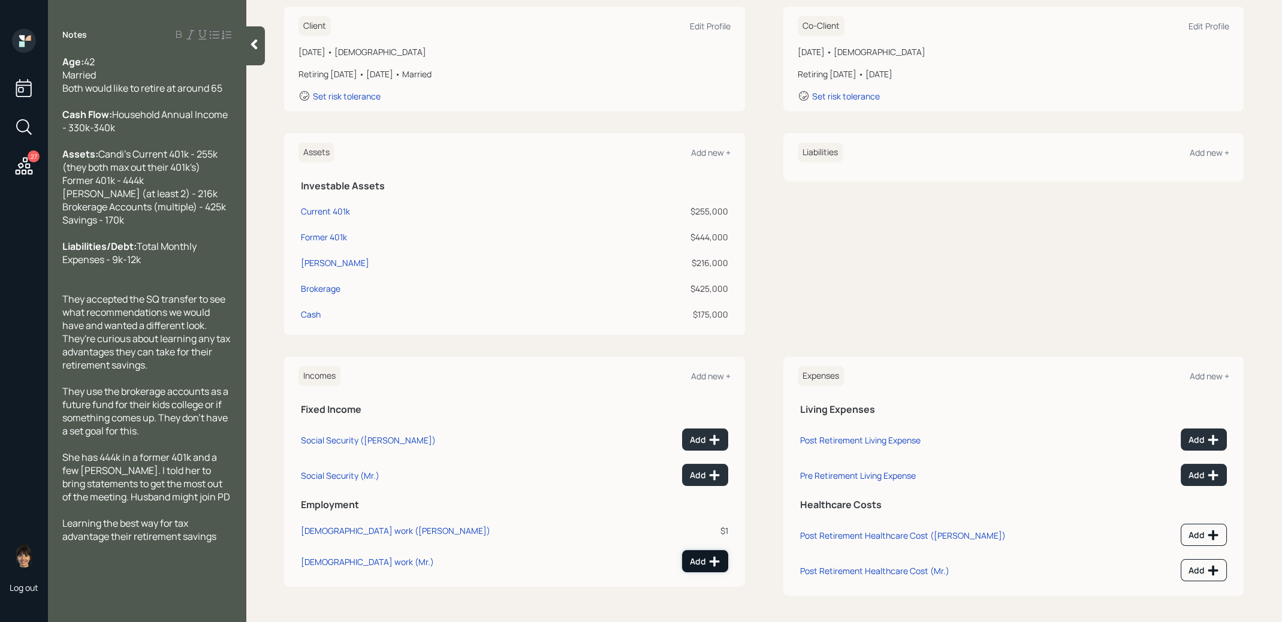
click at [696, 562] on div "Add" at bounding box center [705, 562] width 31 height 12
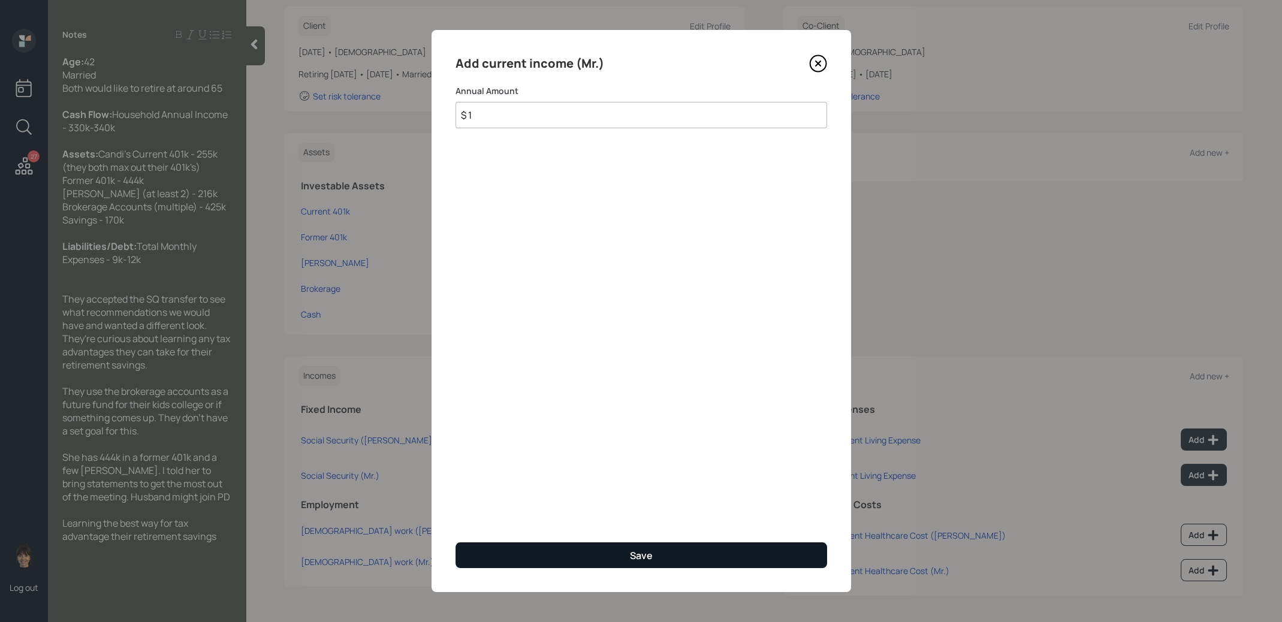
type input "$ 1"
click at [696, 548] on button "Save" at bounding box center [641, 555] width 372 height 26
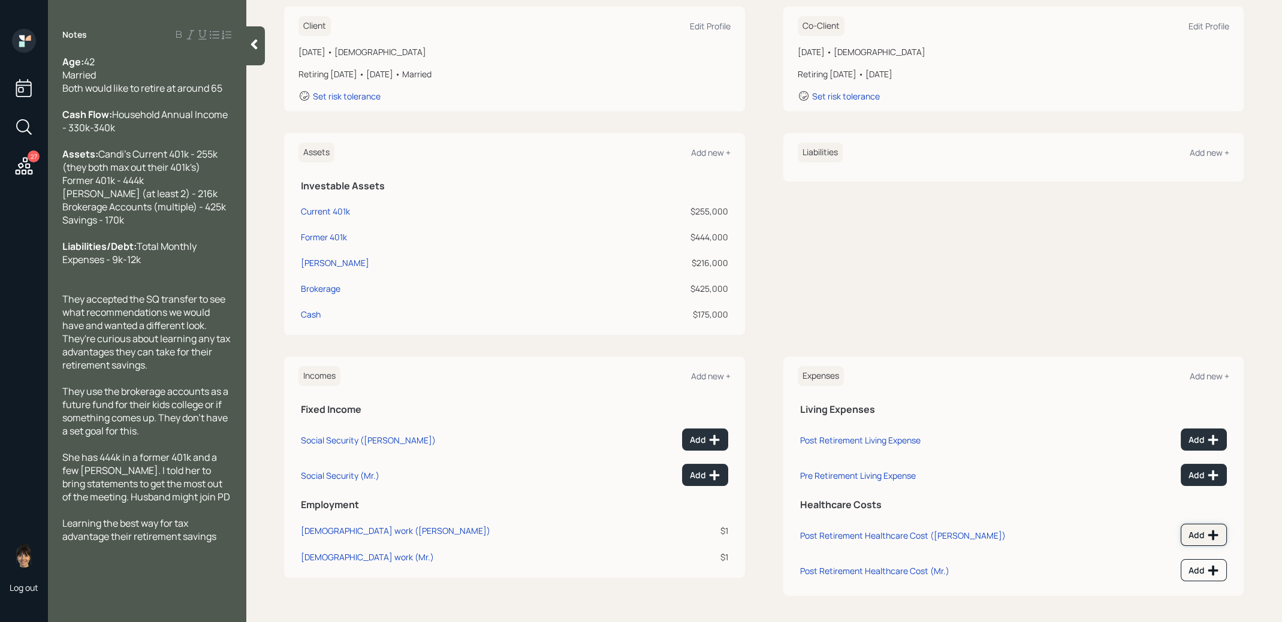
click at [1196, 530] on div "Add" at bounding box center [1203, 535] width 31 height 12
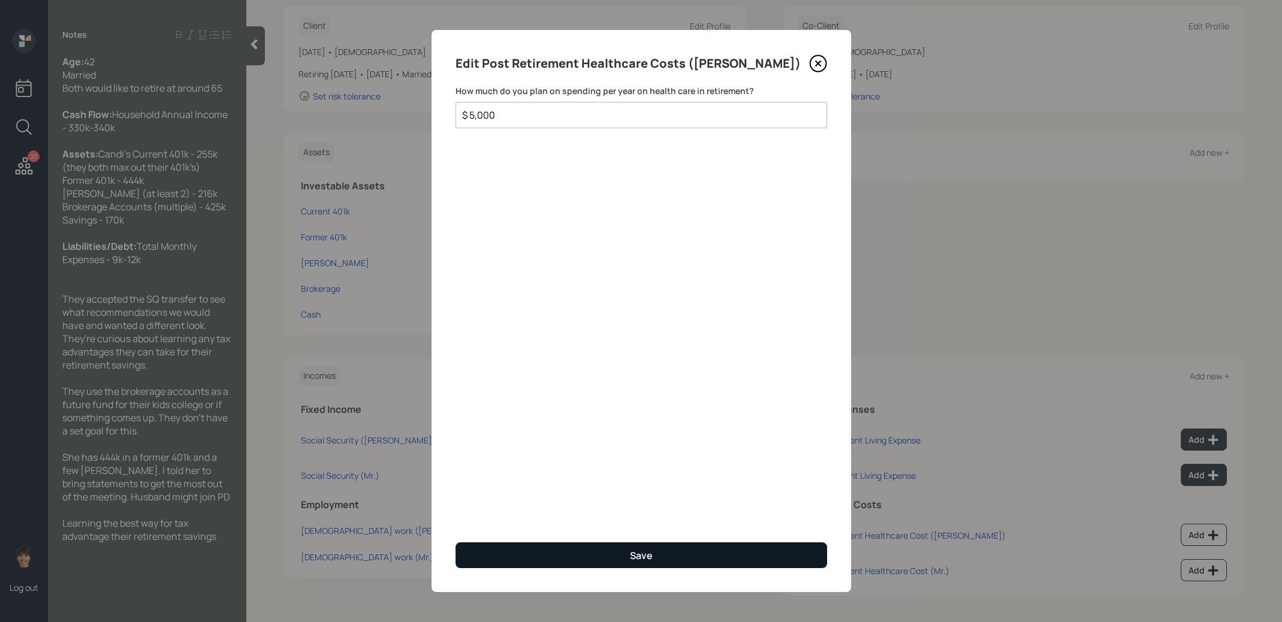
type input "$ 5,000"
click at [531, 551] on button "Save" at bounding box center [641, 555] width 372 height 26
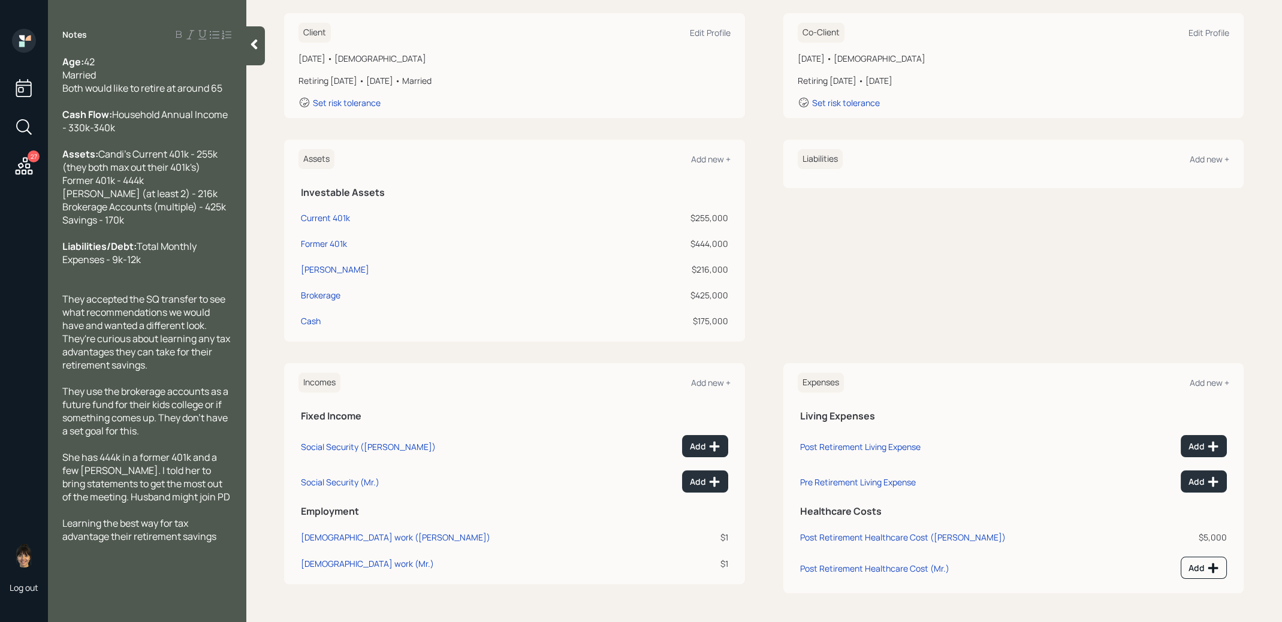
scroll to position [166, 0]
click at [1196, 568] on div "Add" at bounding box center [1203, 570] width 31 height 12
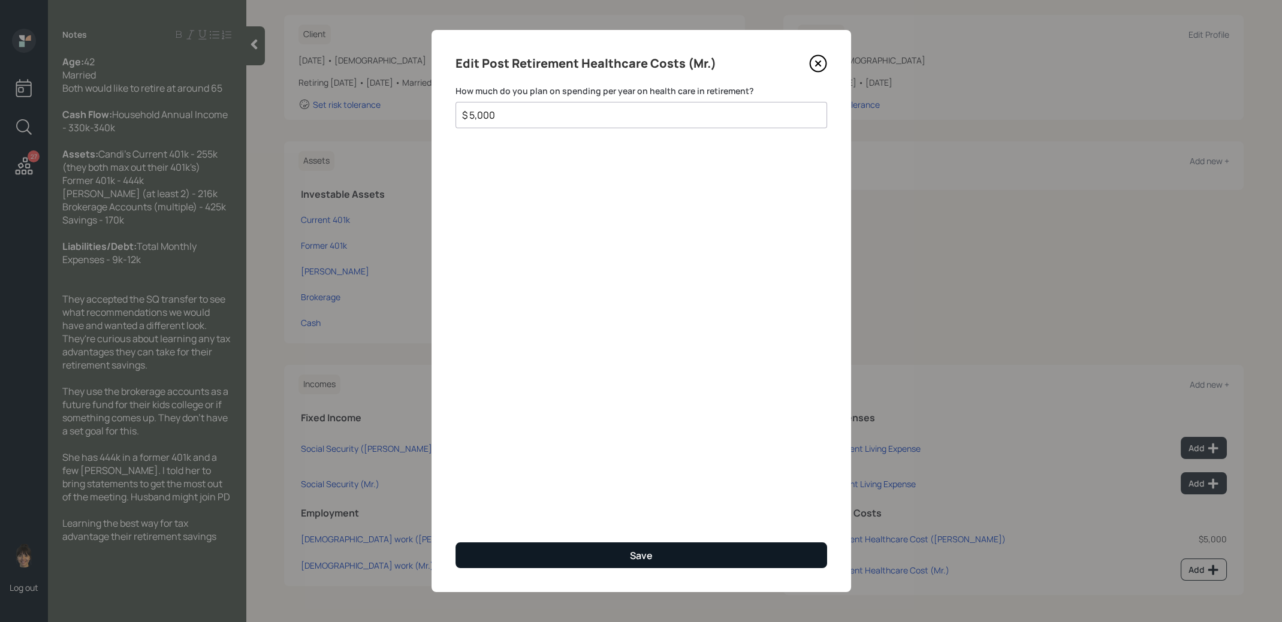
type input "$ 5,000"
click at [769, 550] on button "Save" at bounding box center [641, 555] width 372 height 26
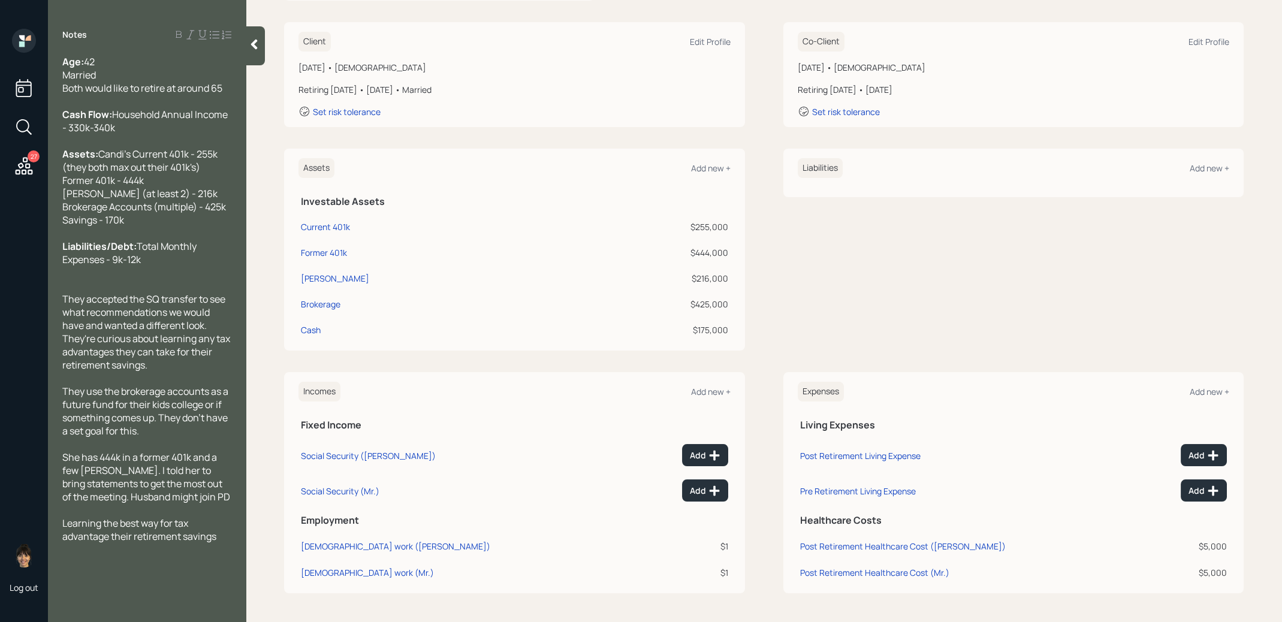
scroll to position [158, 0]
